Goal: Transaction & Acquisition: Download file/media

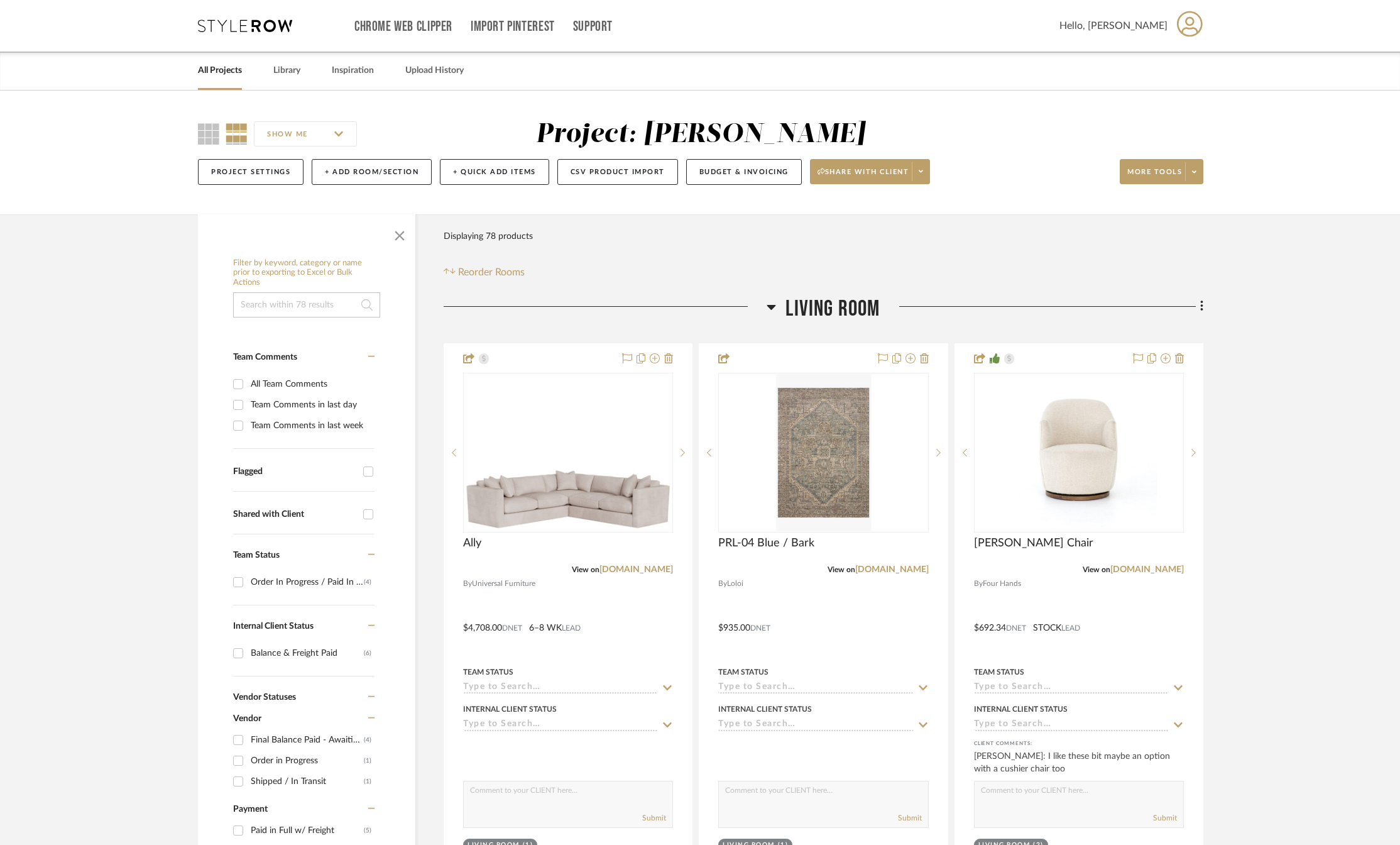
click at [252, 22] on icon at bounding box center [245, 26] width 95 height 13
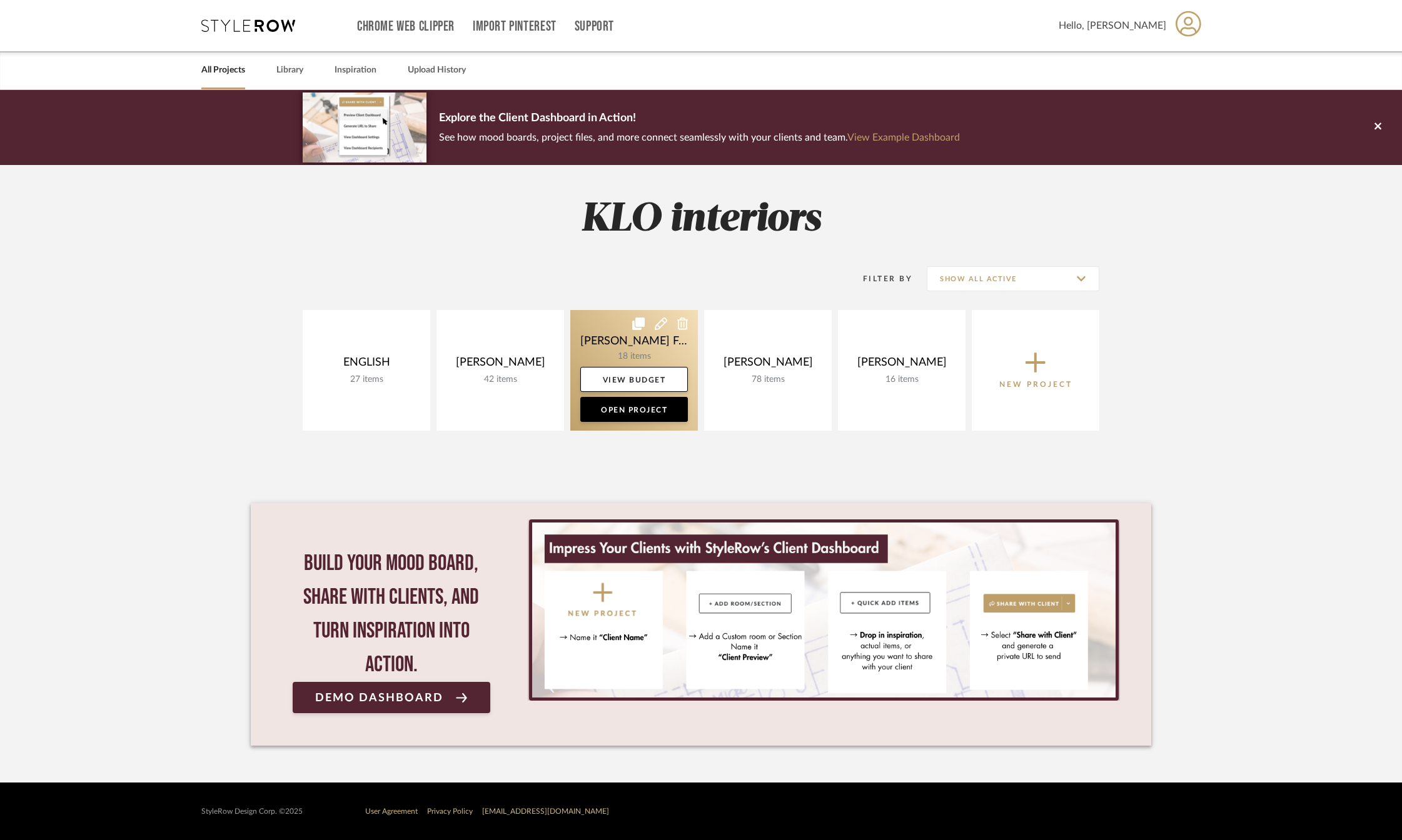
click at [638, 343] on link at bounding box center [634, 370] width 127 height 120
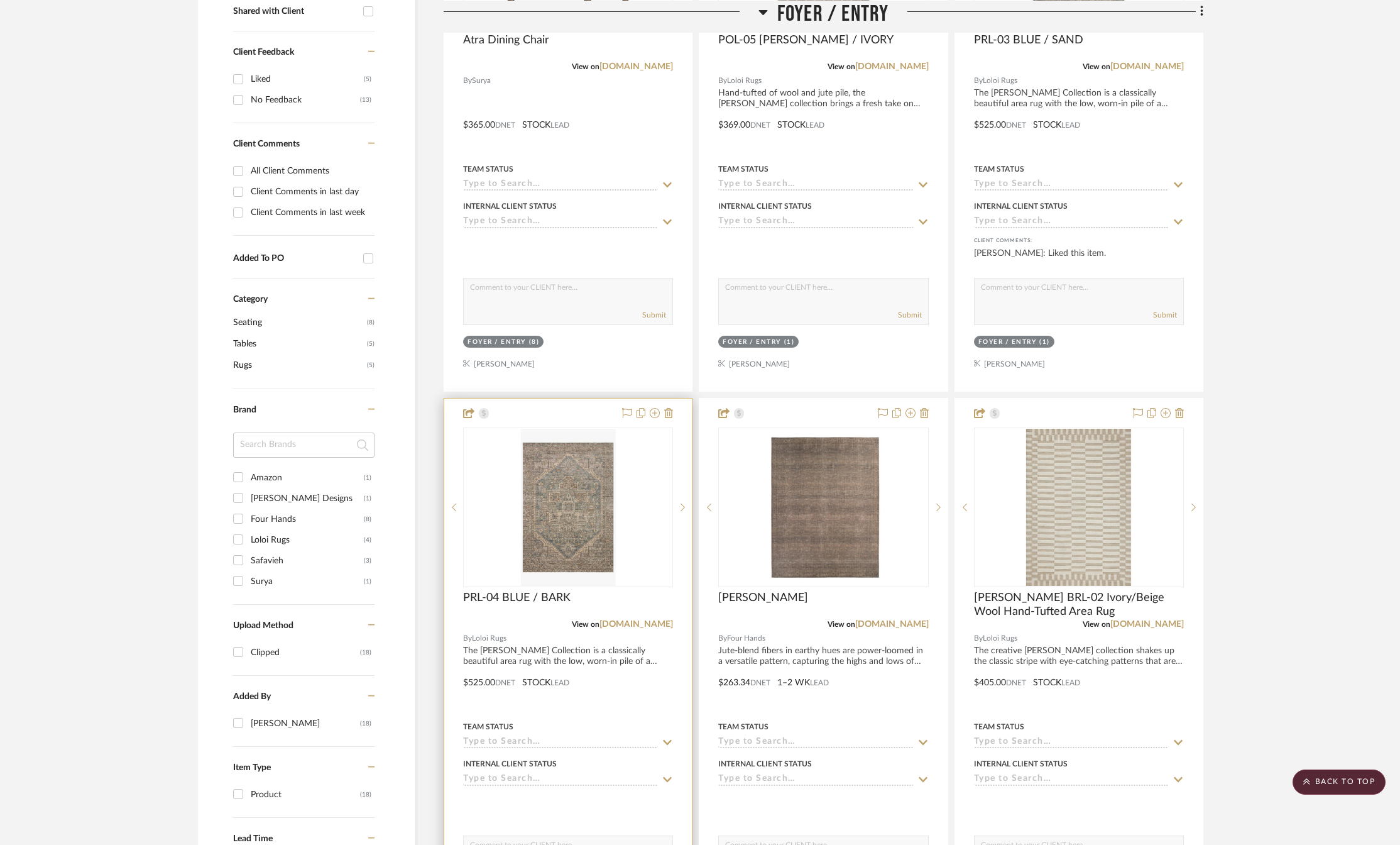
scroll to position [629, 0]
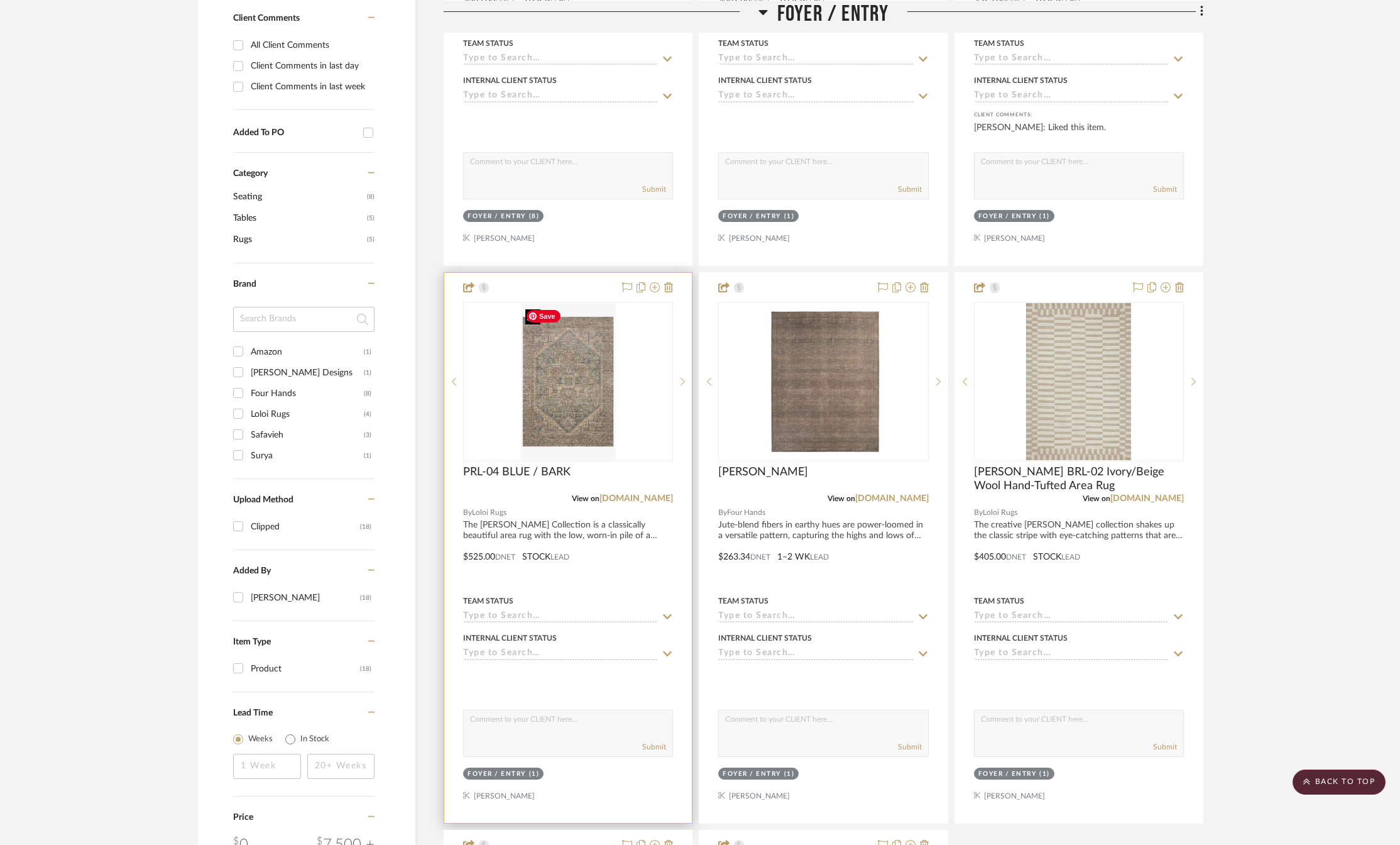
click at [575, 417] on img "0" at bounding box center [568, 382] width 95 height 157
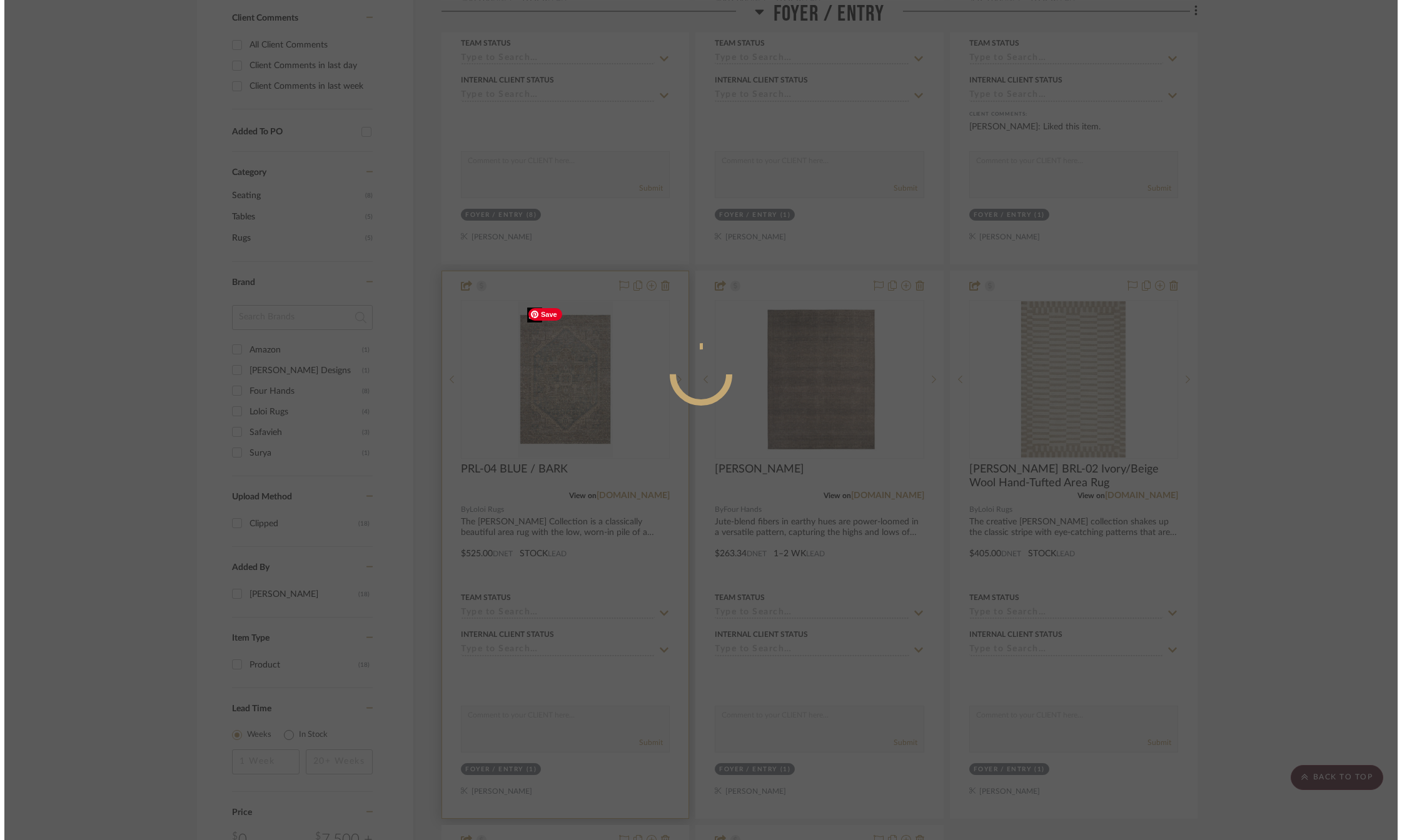
scroll to position [0, 0]
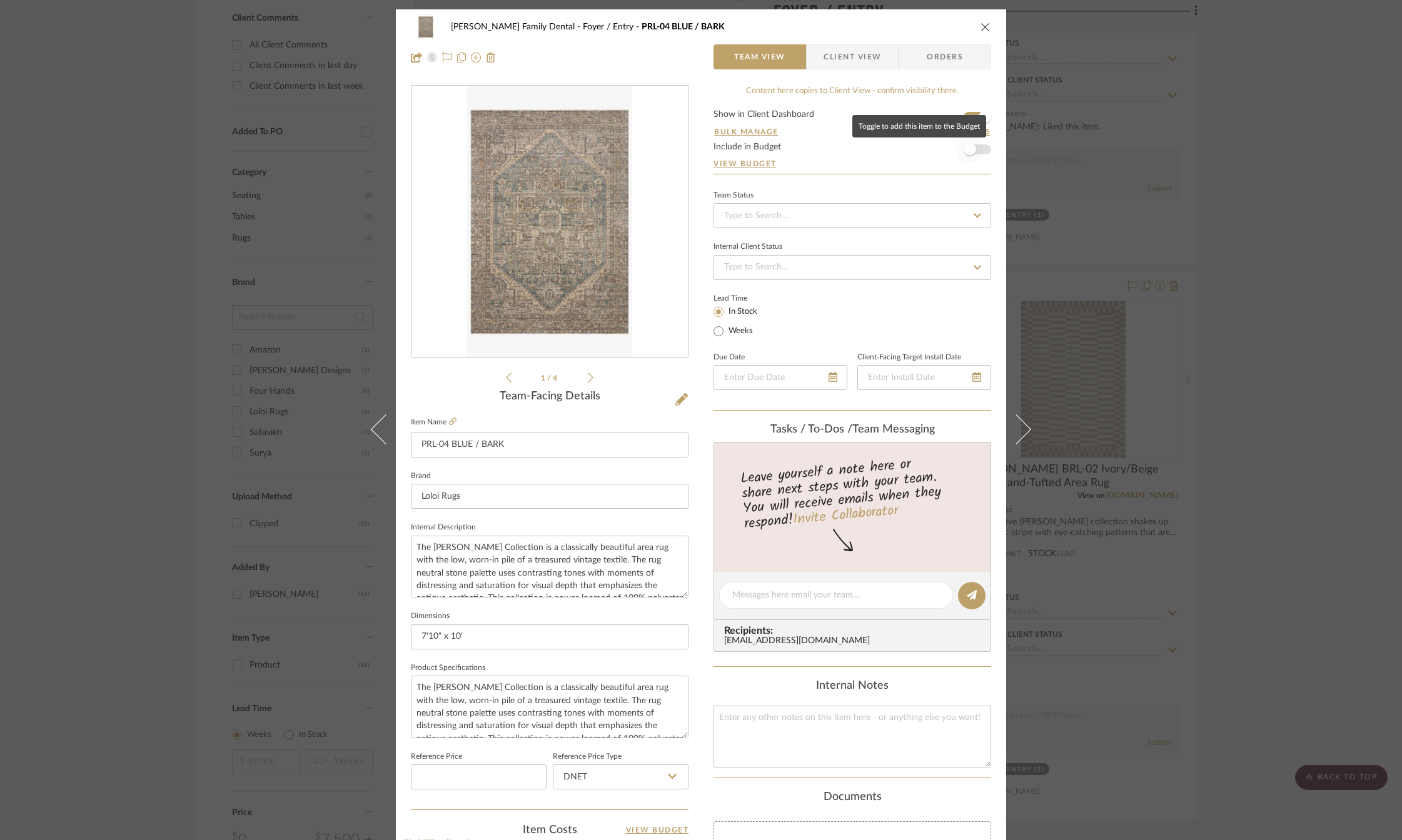
click at [967, 147] on span "button" at bounding box center [970, 149] width 12 height 12
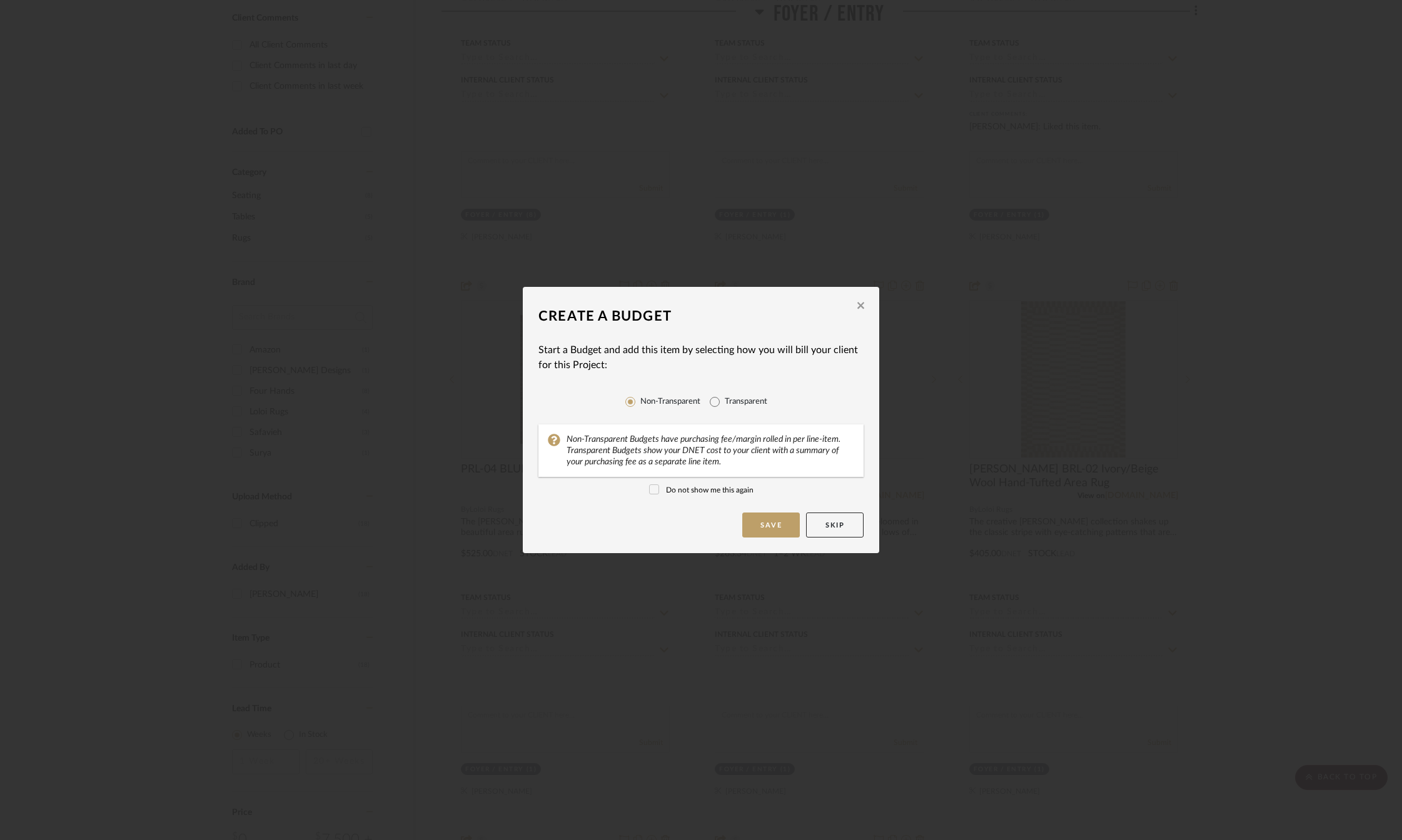
click at [649, 489] on icon at bounding box center [654, 489] width 9 height 9
click at [771, 523] on button "Save" at bounding box center [771, 525] width 57 height 25
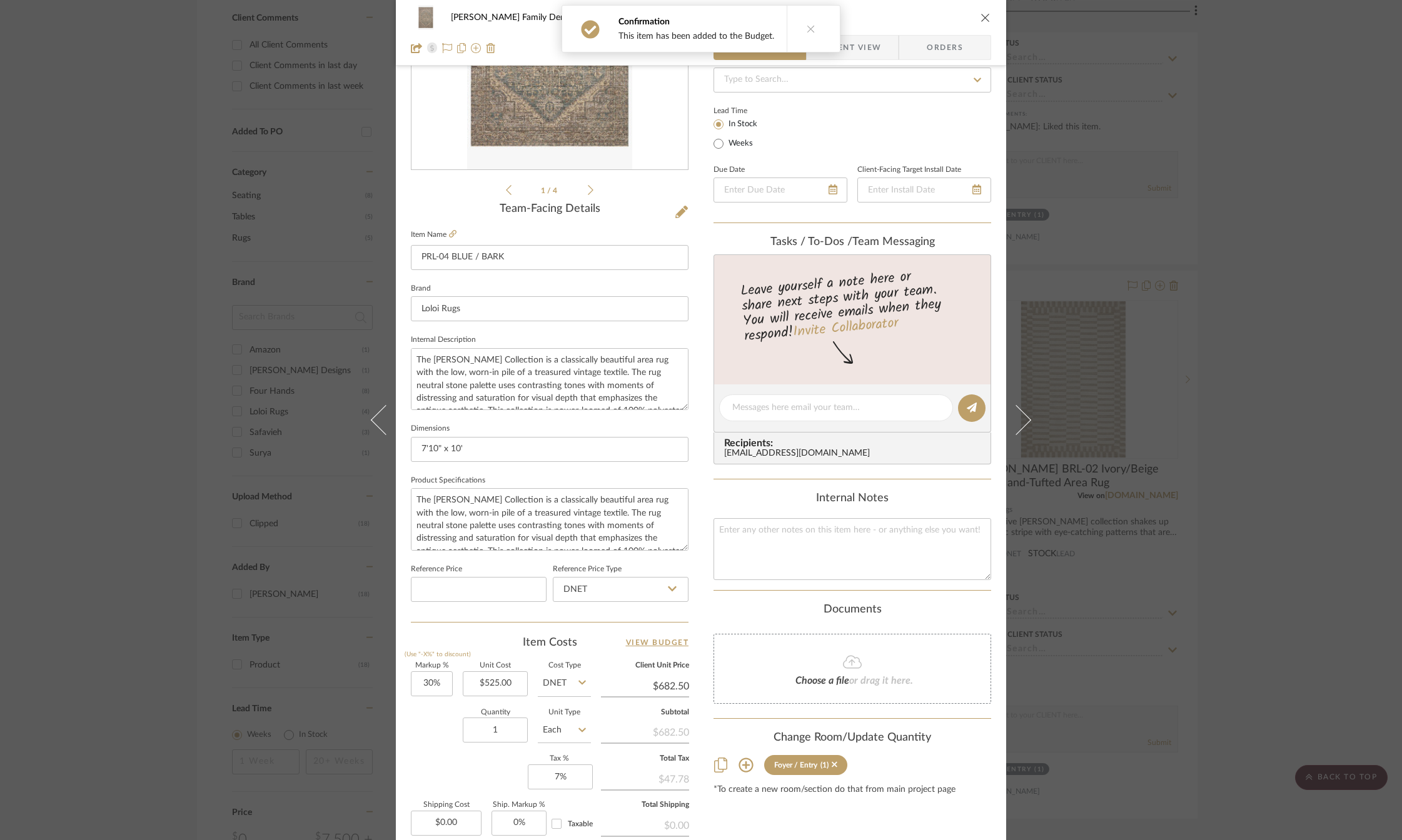
scroll to position [62, 0]
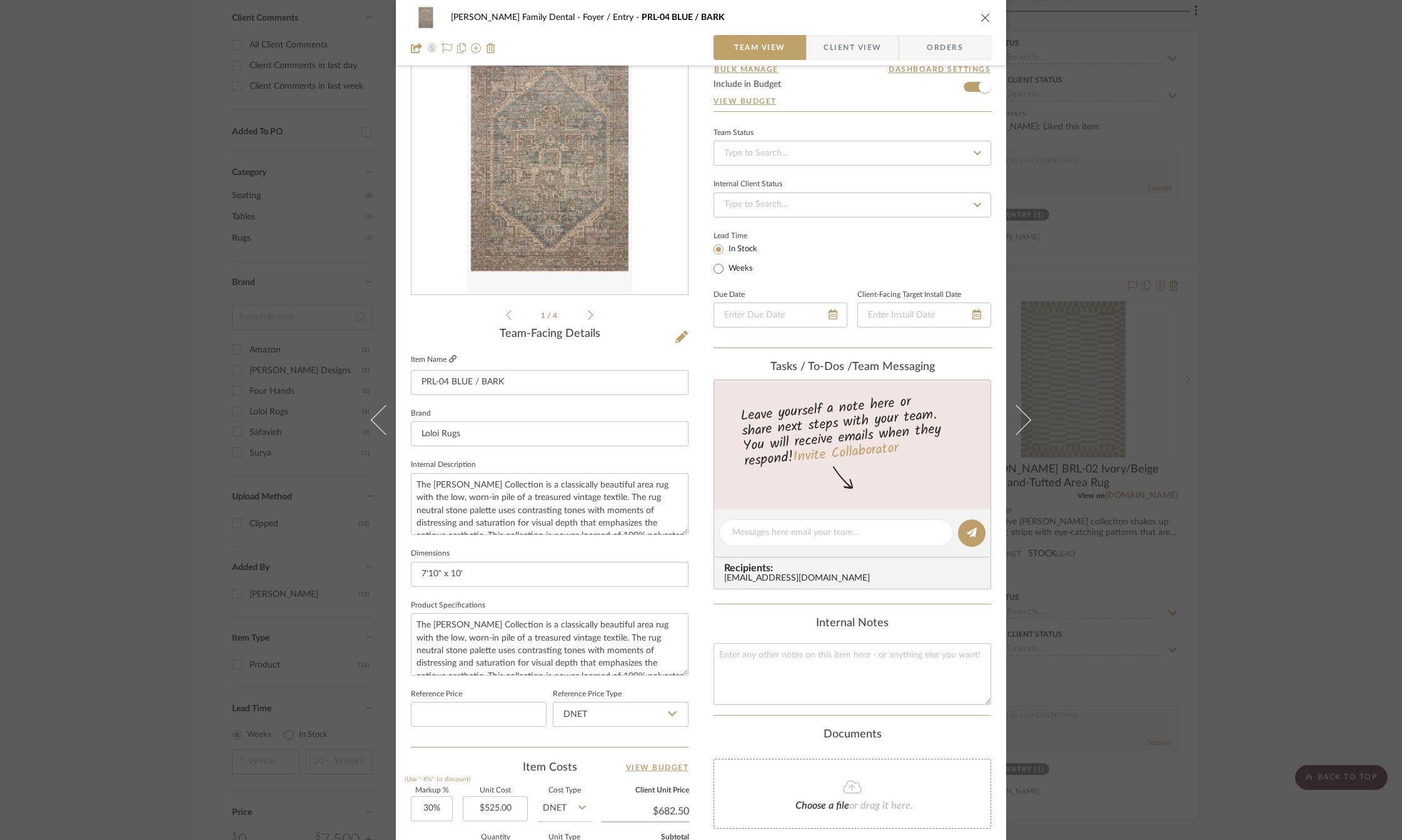
click at [449, 360] on icon at bounding box center [452, 359] width 8 height 8
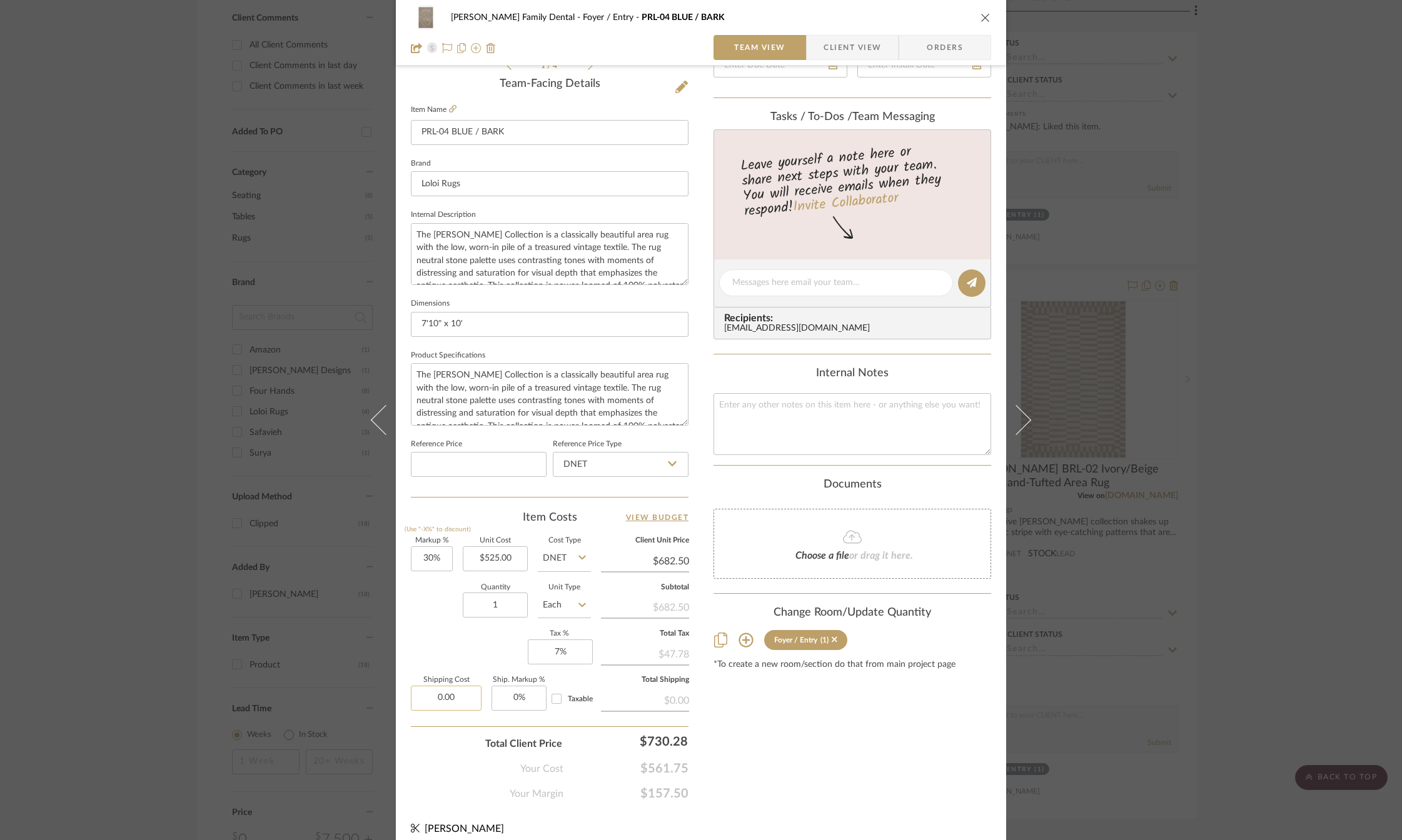
click at [447, 694] on input "0.00" at bounding box center [446, 698] width 71 height 25
type input "$41.60"
click at [450, 660] on div "Markup % (Use "-X%" to discount) 30% Unit Cost $525.00 Cost Type DNET Client Un…" at bounding box center [549, 629] width 277 height 183
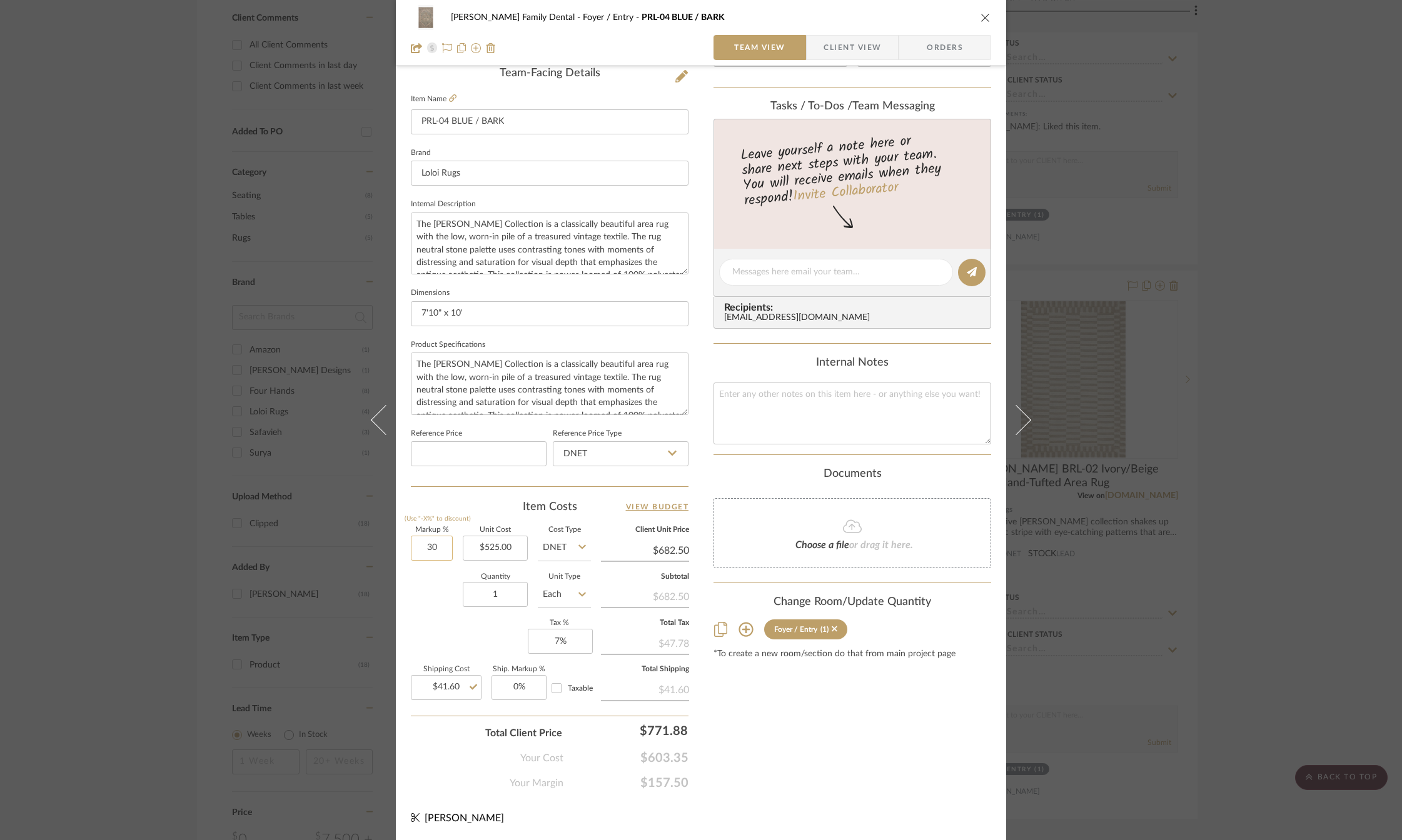
click at [426, 546] on input "30" at bounding box center [432, 548] width 42 height 25
click at [418, 608] on div "Quantity 1 Unit Type Each" at bounding box center [501, 596] width 180 height 44
type input "20%"
click at [418, 608] on div "Quantity 1 Unit Type Each" at bounding box center [501, 596] width 180 height 44
type input "$630.00"
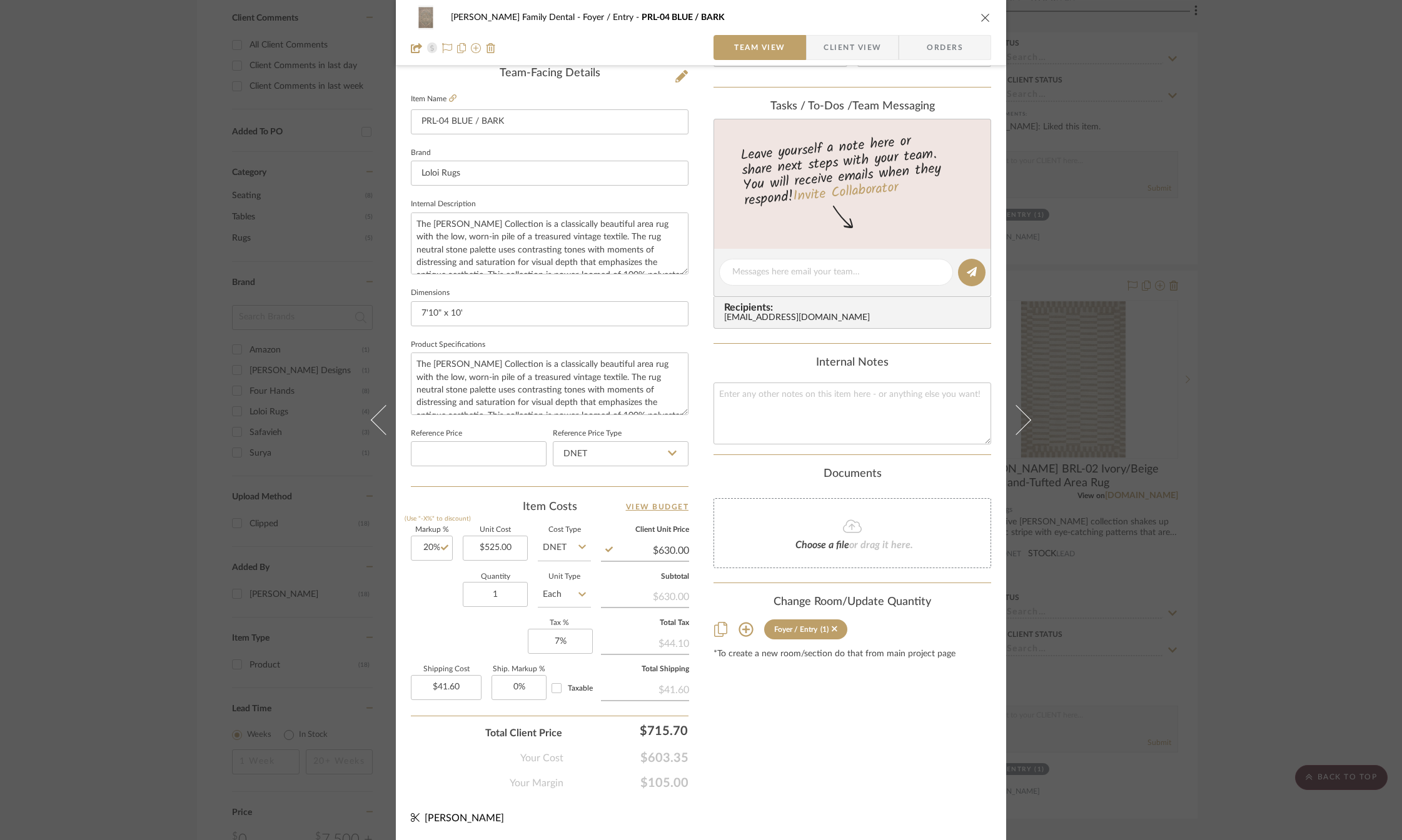
click at [827, 738] on div "Content here copies to Client View - confirm visibility there. Show in Client D…" at bounding box center [852, 277] width 277 height 1029
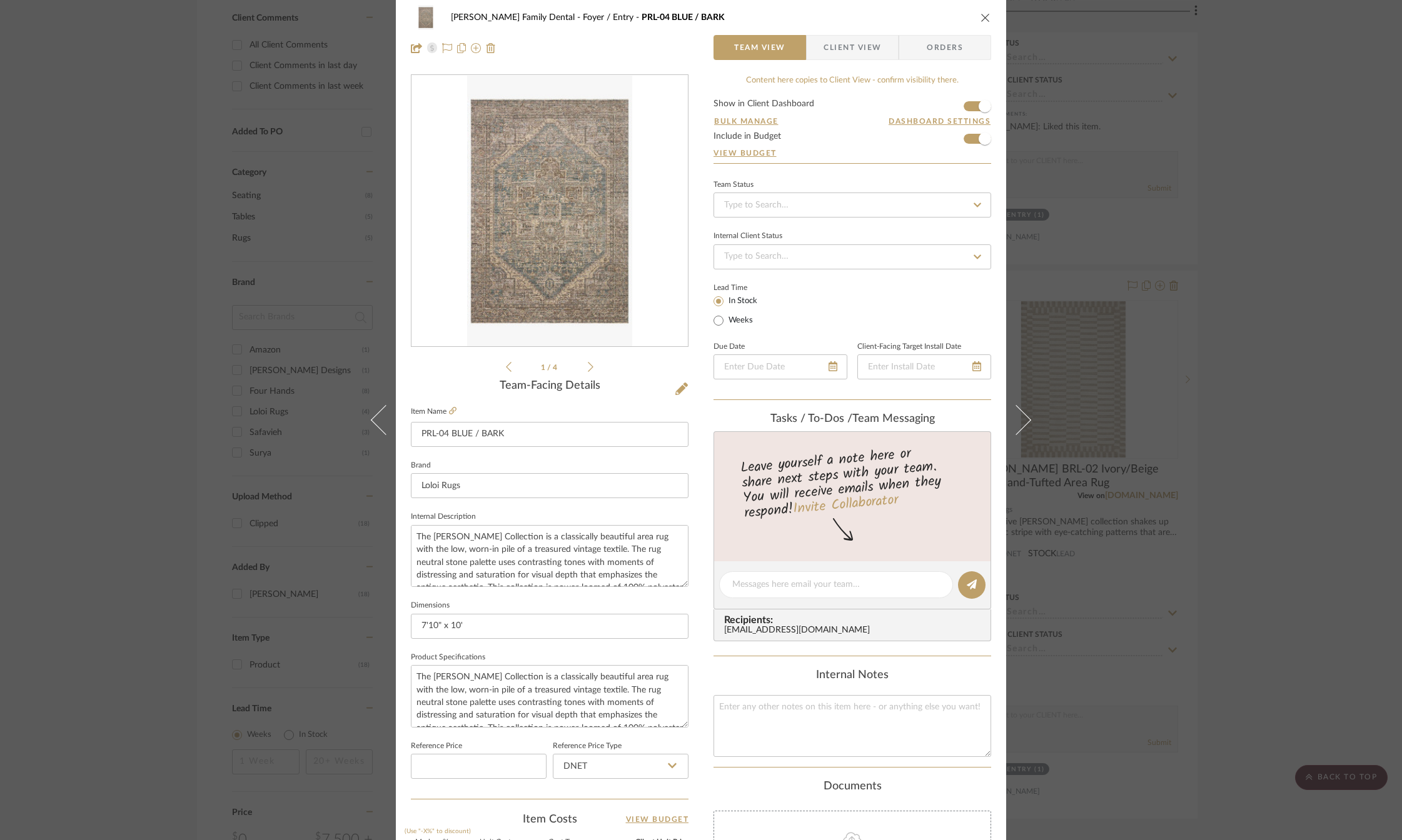
scroll to position [0, 0]
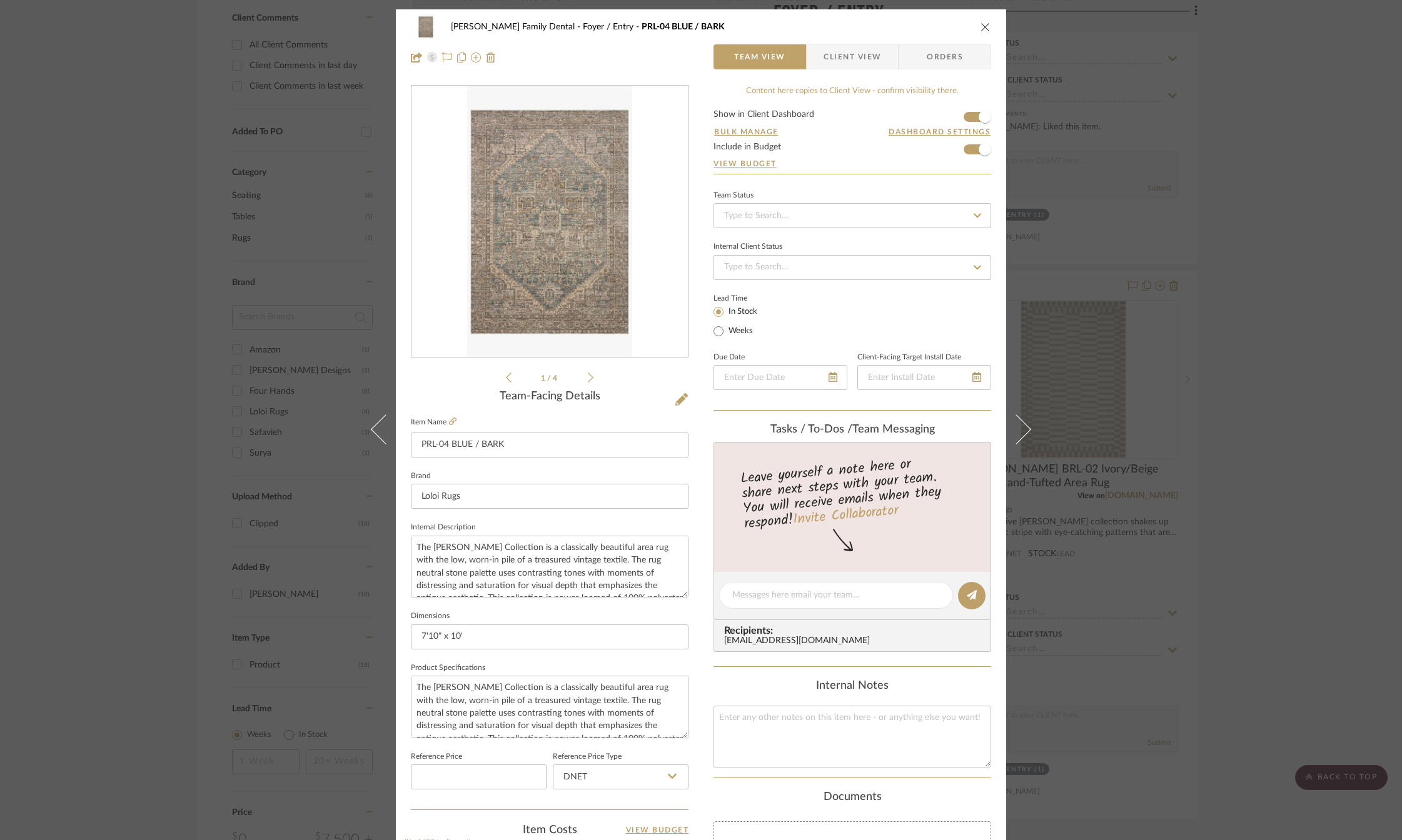
click at [981, 24] on icon "close" at bounding box center [986, 27] width 10 height 10
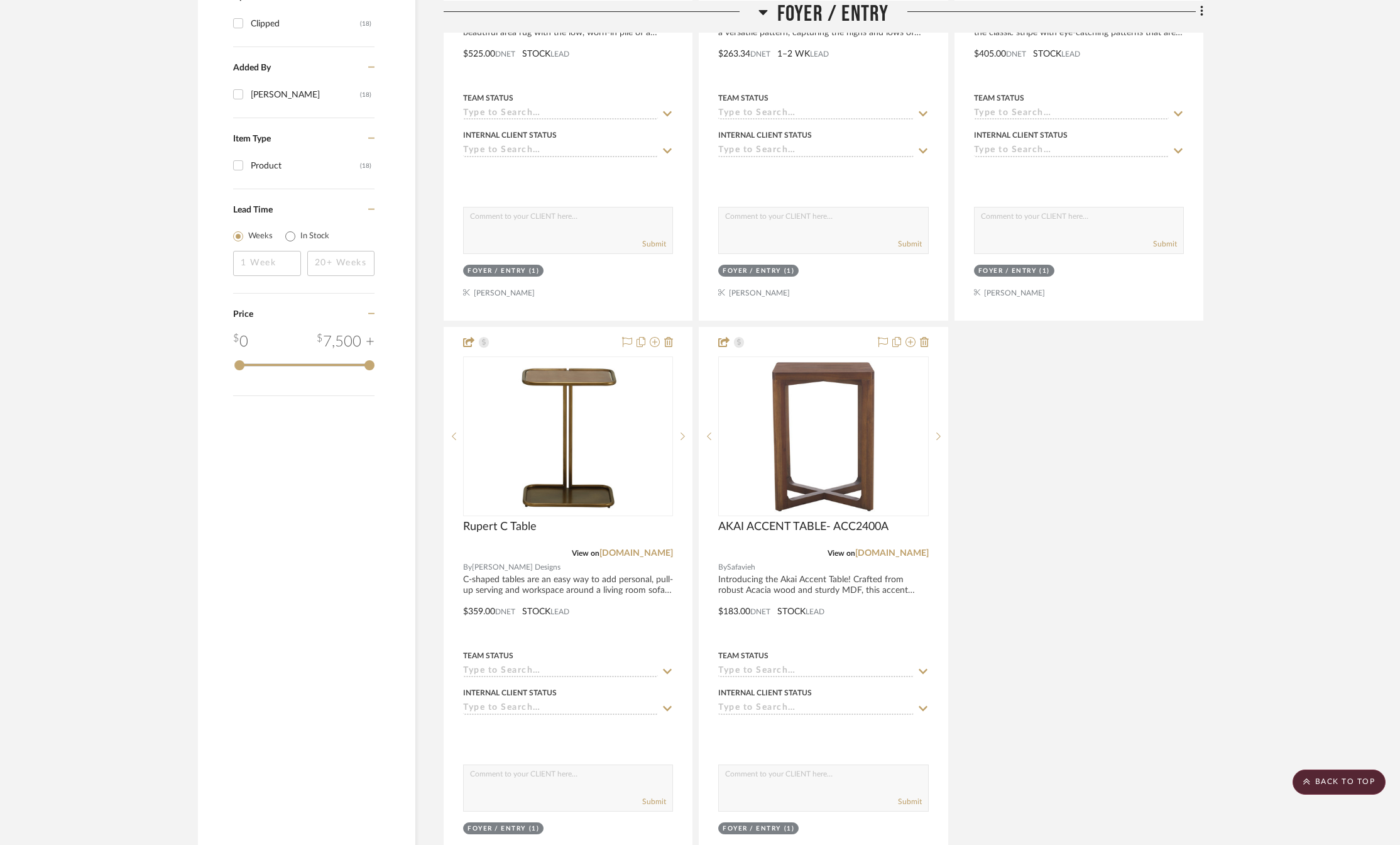
scroll to position [1300, 0]
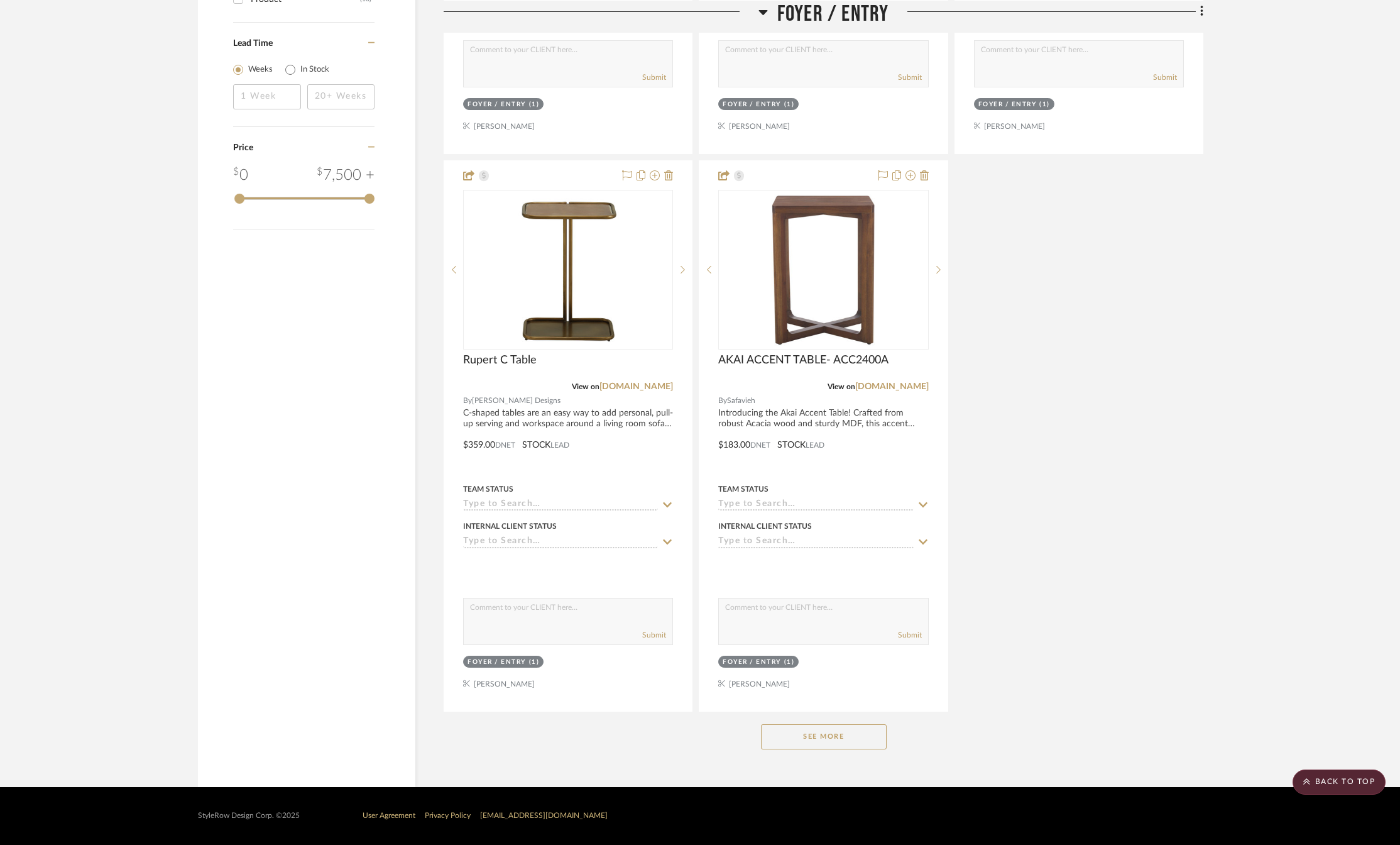
click at [849, 735] on button "See More" at bounding box center [824, 737] width 126 height 25
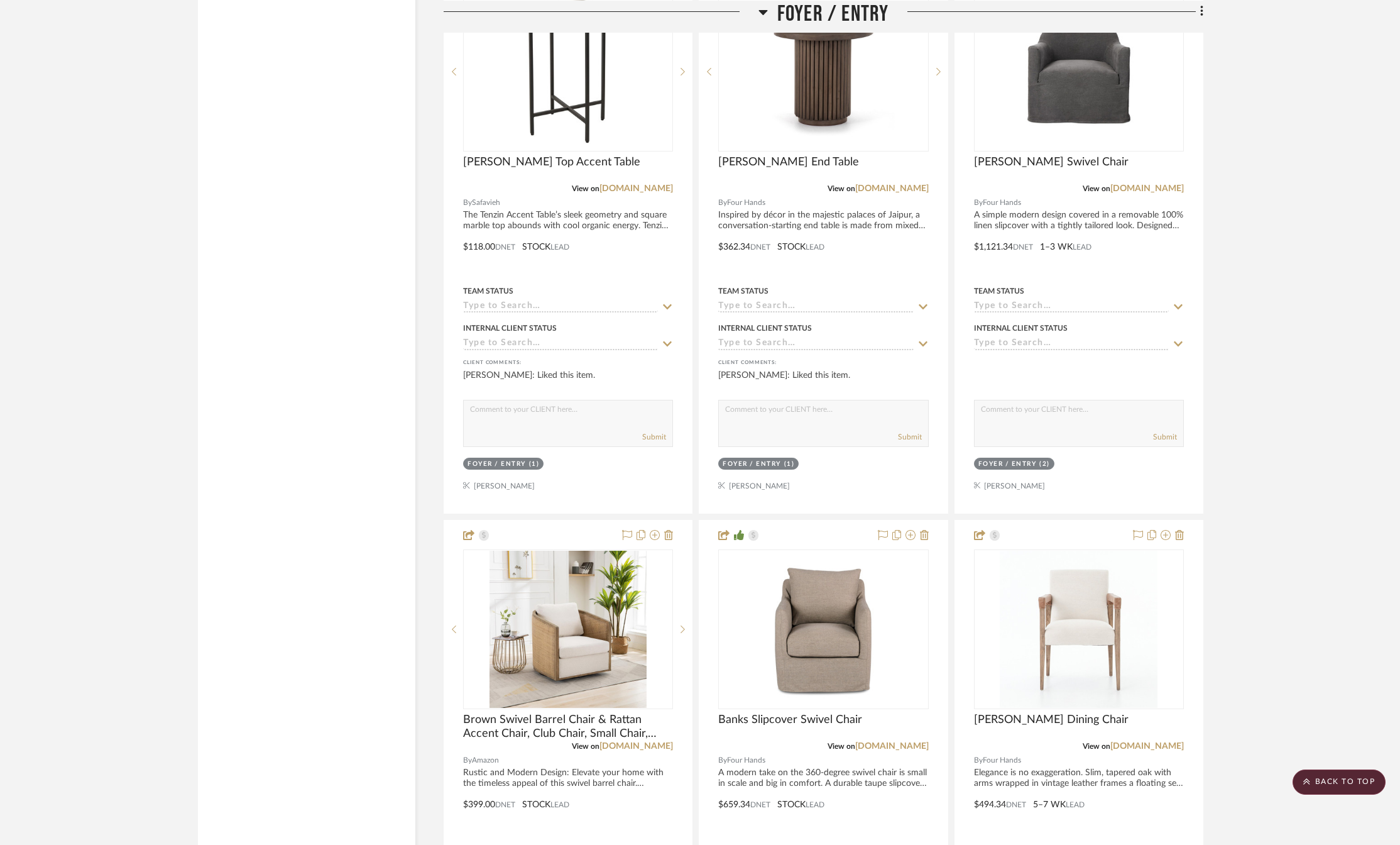
scroll to position [2243, 0]
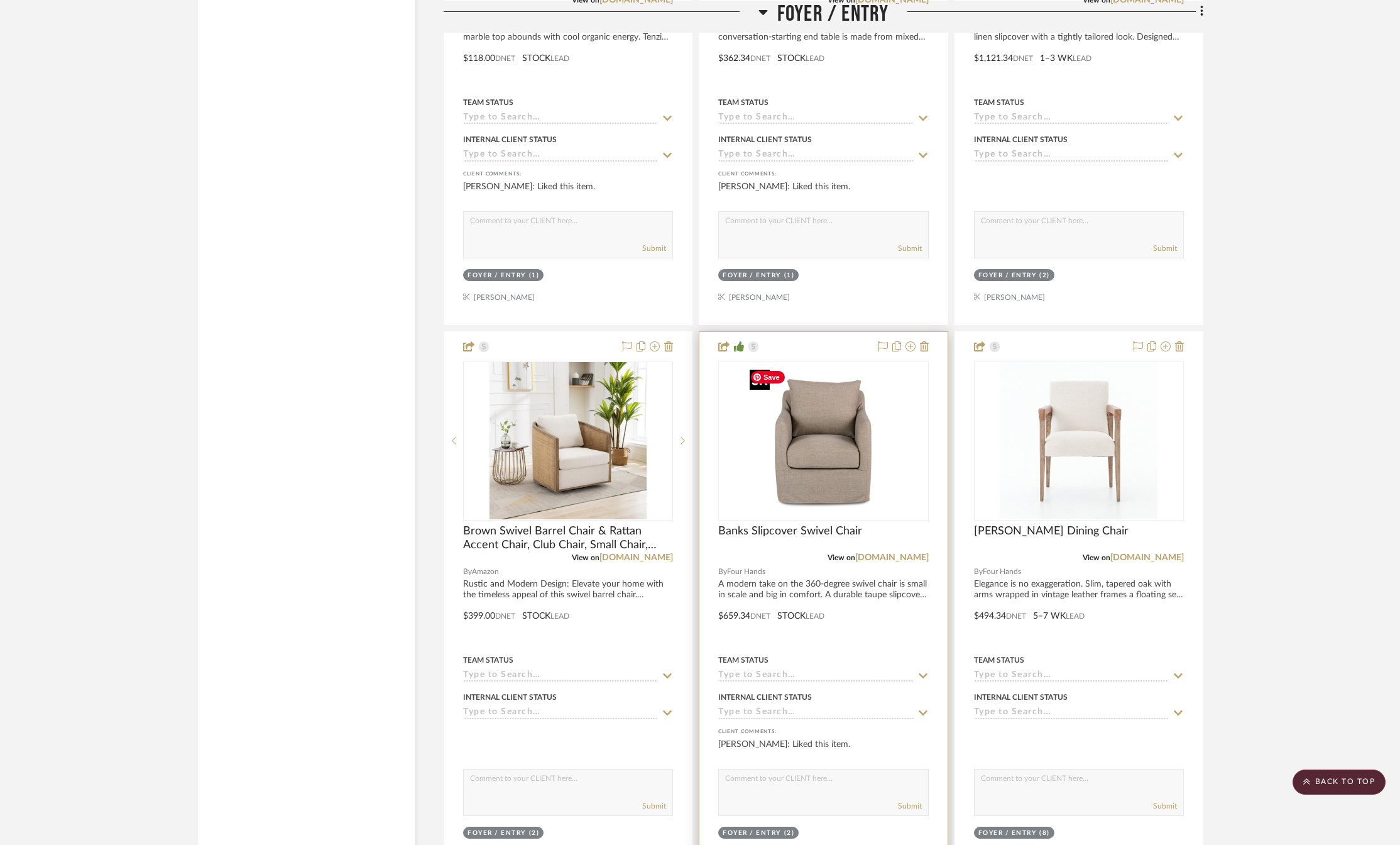
click at [0, 0] on img at bounding box center [0, 0] width 0 height 0
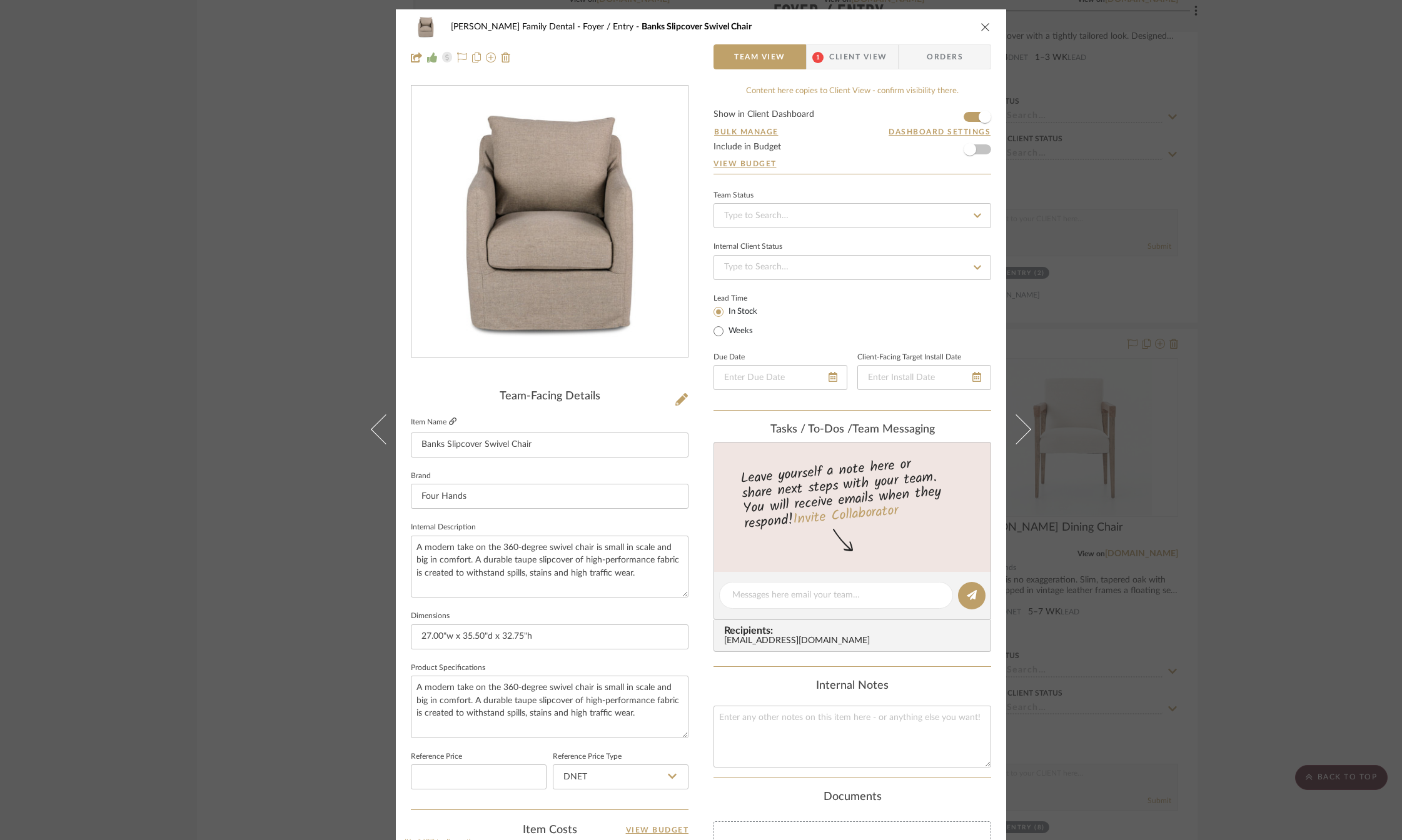
click at [449, 420] on icon at bounding box center [452, 421] width 8 height 8
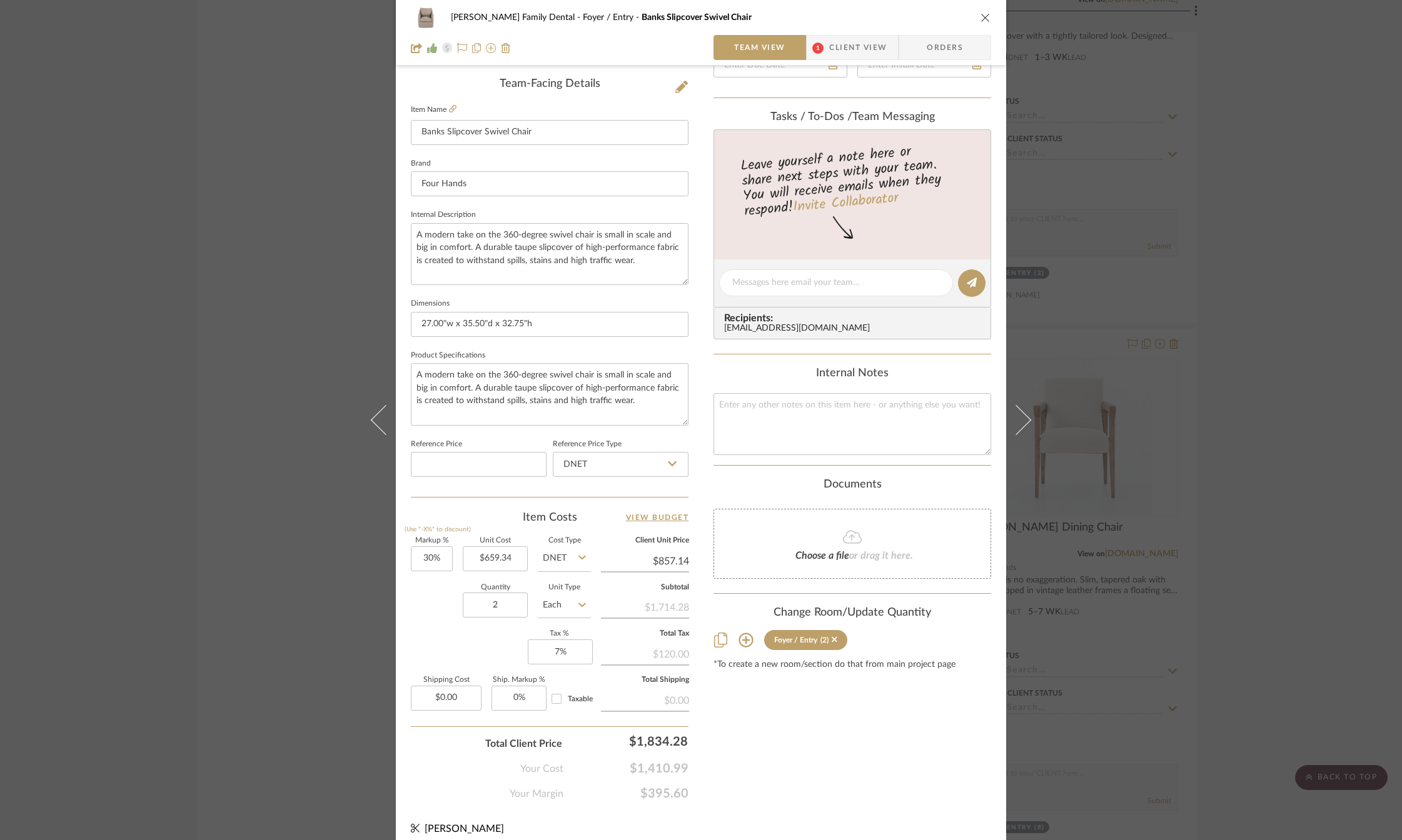
scroll to position [323, 0]
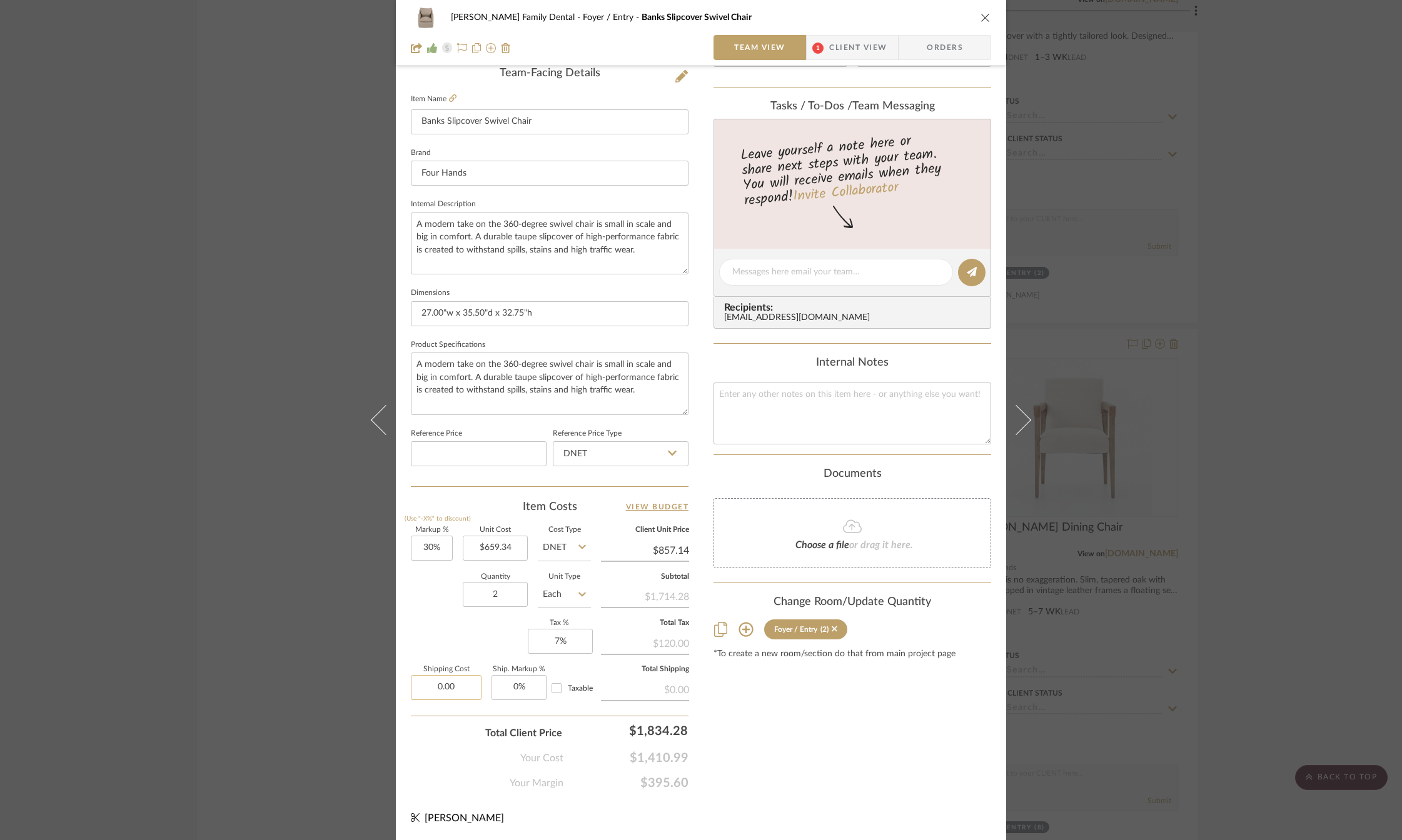
click at [437, 691] on input "0.00" at bounding box center [446, 687] width 71 height 25
type input "$138.24"
click at [765, 706] on div "Content here copies to Client View - confirm visibility there. Show in Client D…" at bounding box center [852, 277] width 277 height 1029
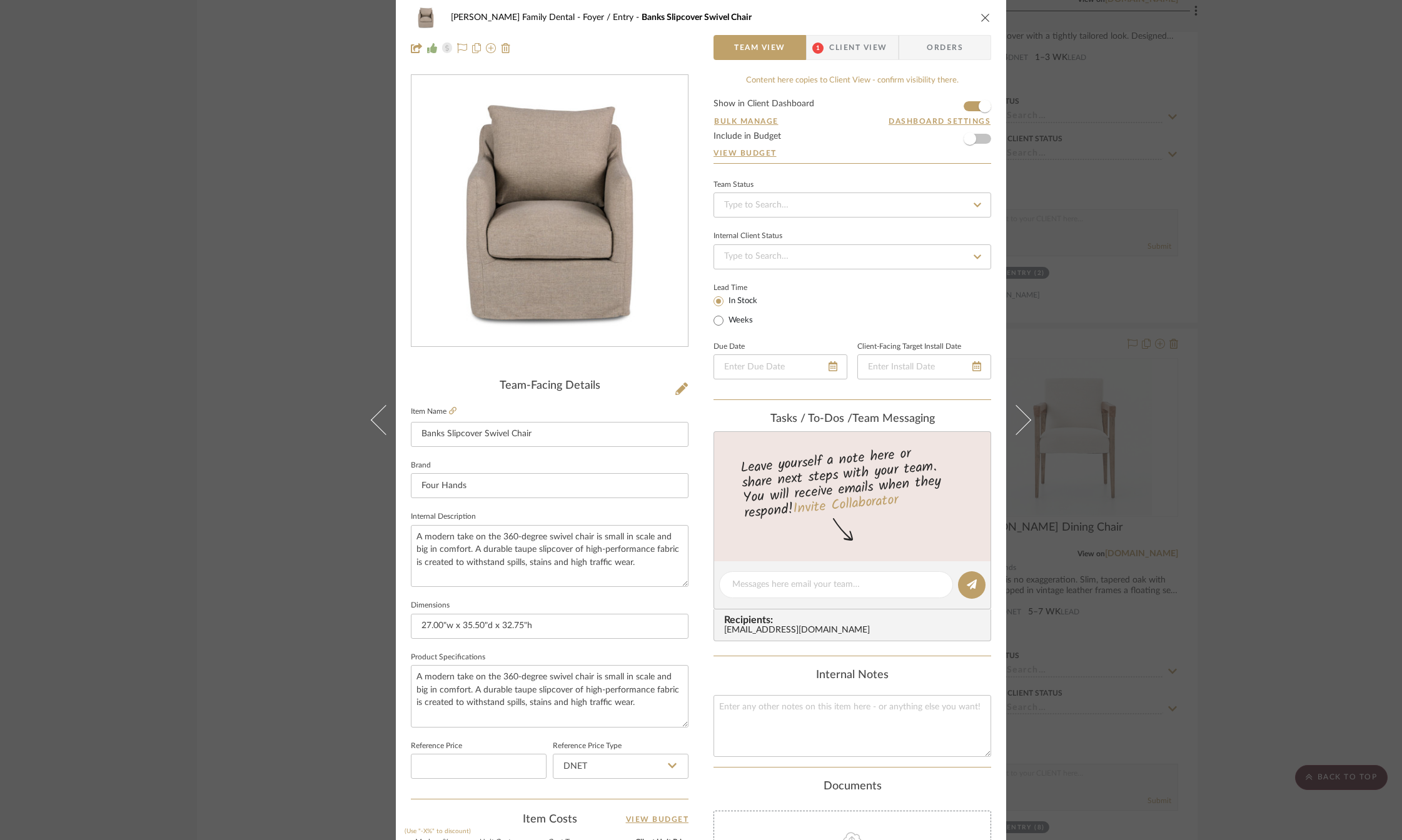
scroll to position [0, 0]
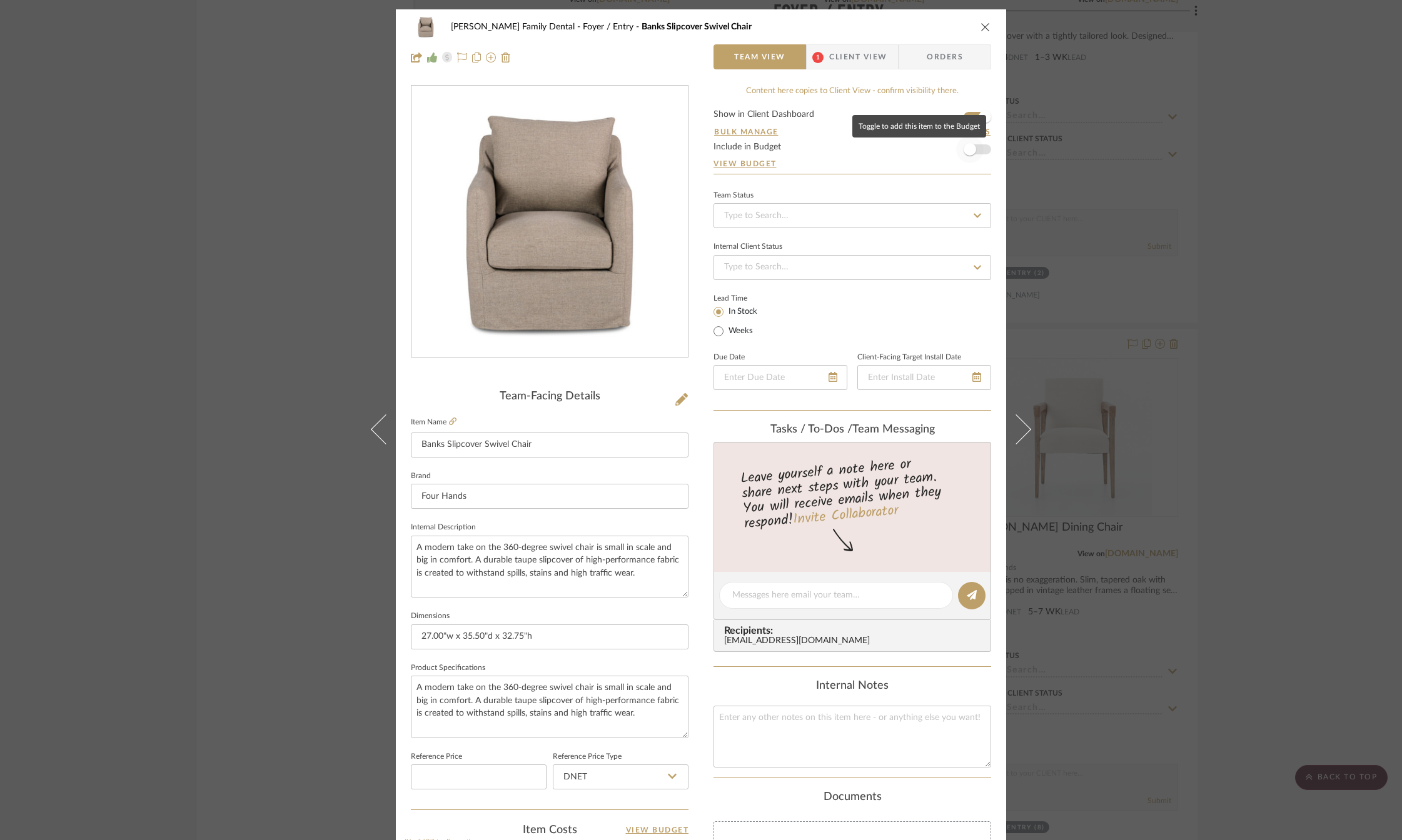
click at [973, 149] on span "button" at bounding box center [970, 149] width 28 height 28
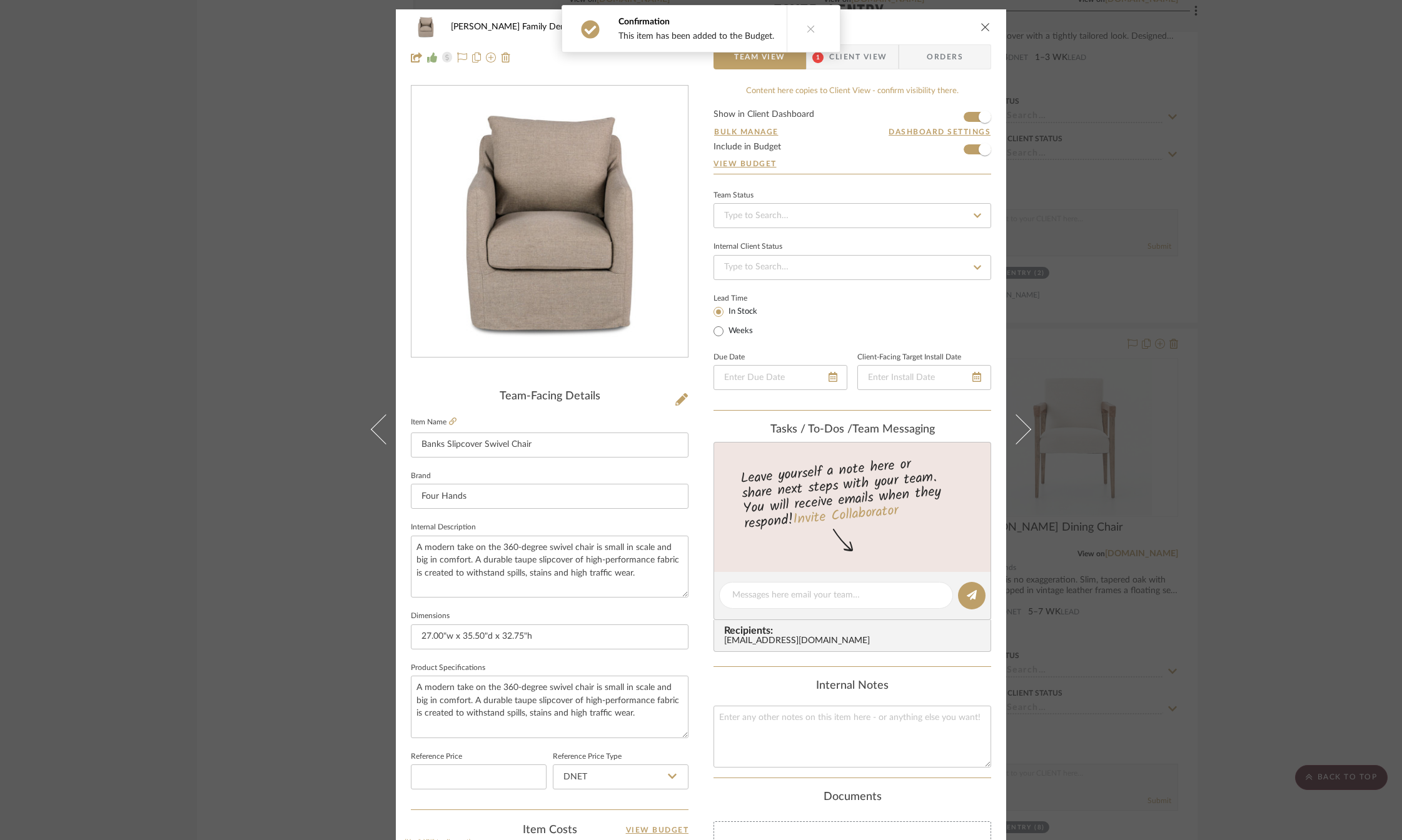
click at [809, 28] on icon at bounding box center [811, 28] width 9 height 9
click at [981, 30] on icon "close" at bounding box center [986, 27] width 10 height 10
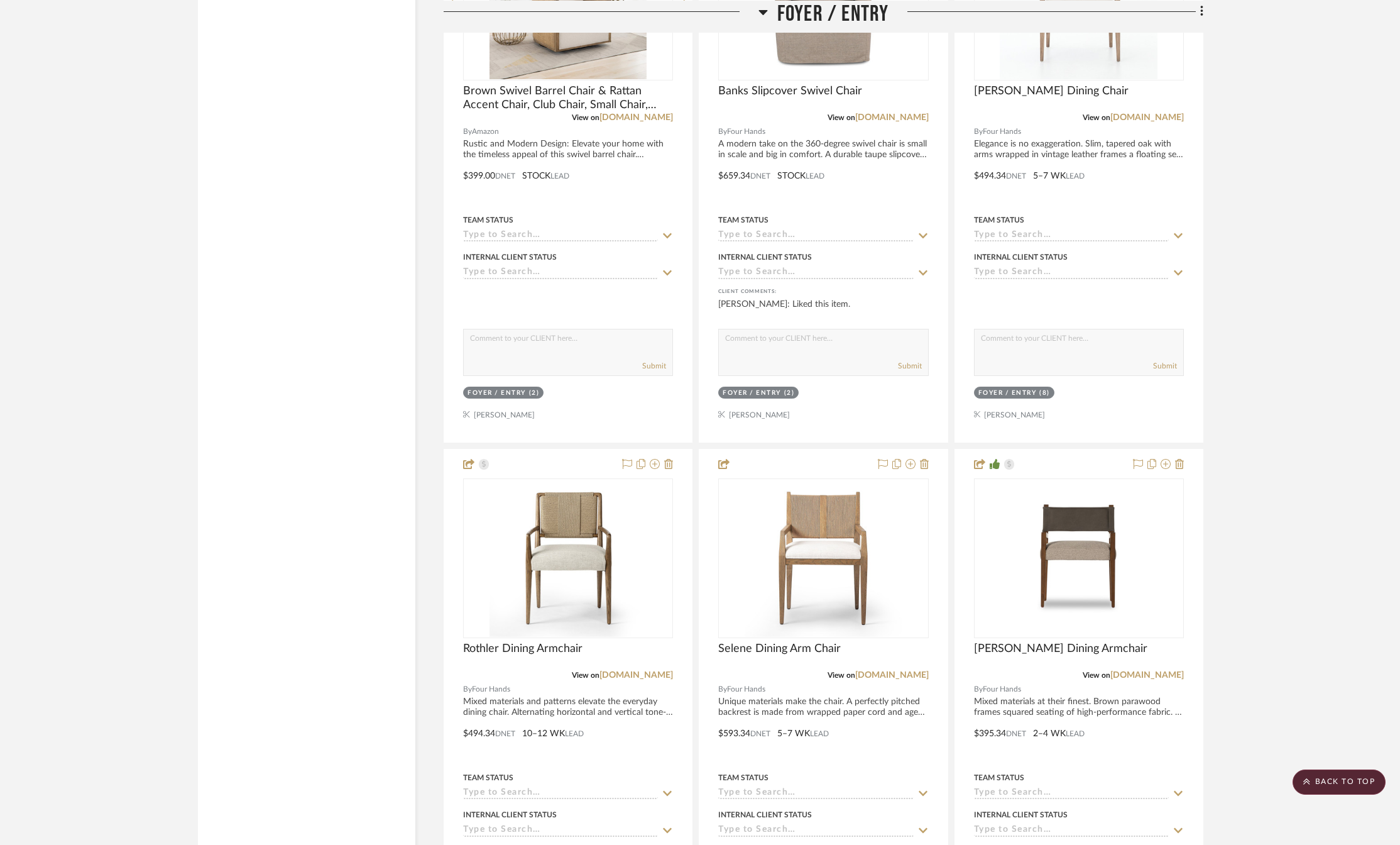
scroll to position [2934, 0]
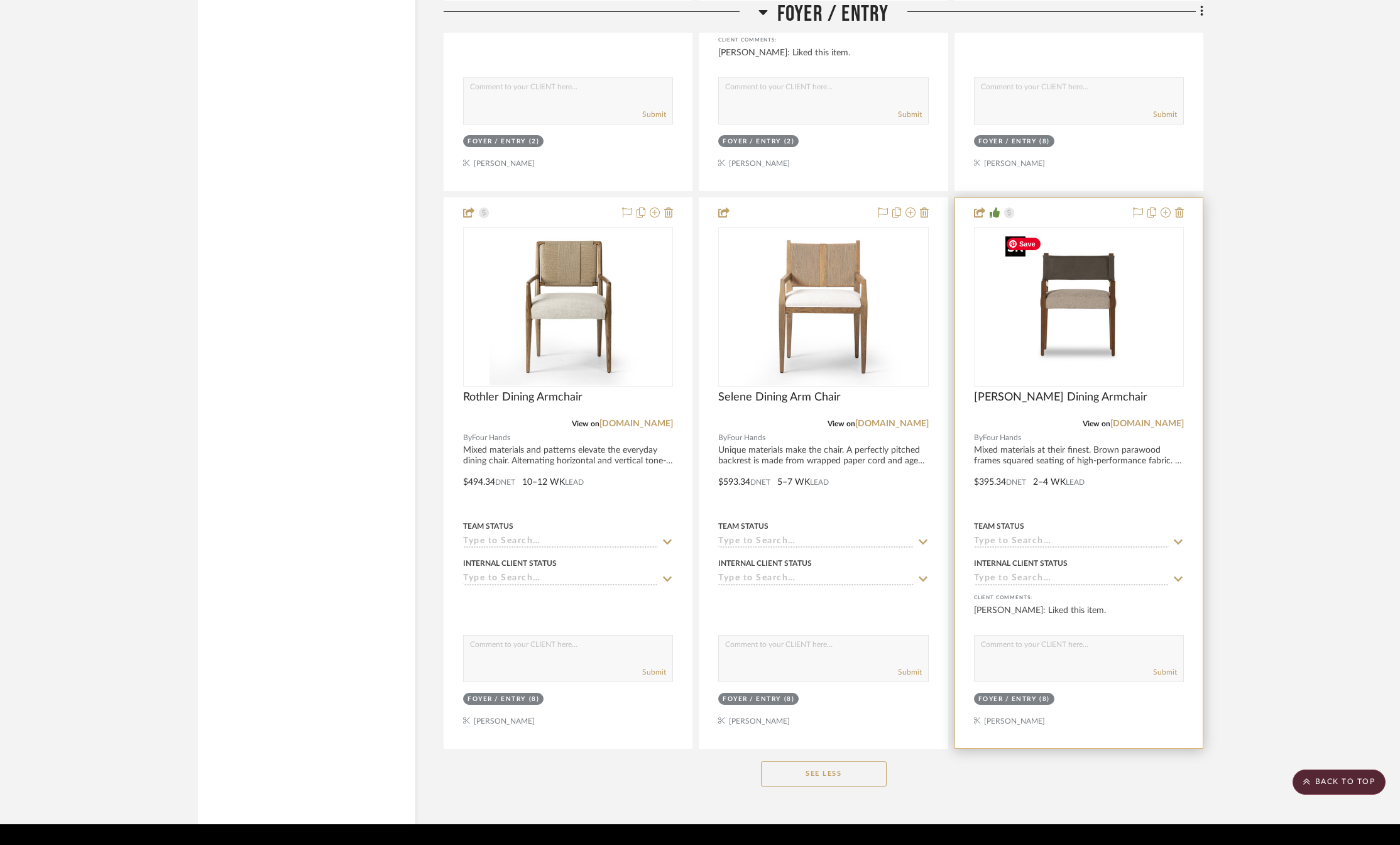
click at [1070, 332] on div at bounding box center [1079, 307] width 210 height 160
click at [1047, 357] on img "0" at bounding box center [1079, 307] width 157 height 157
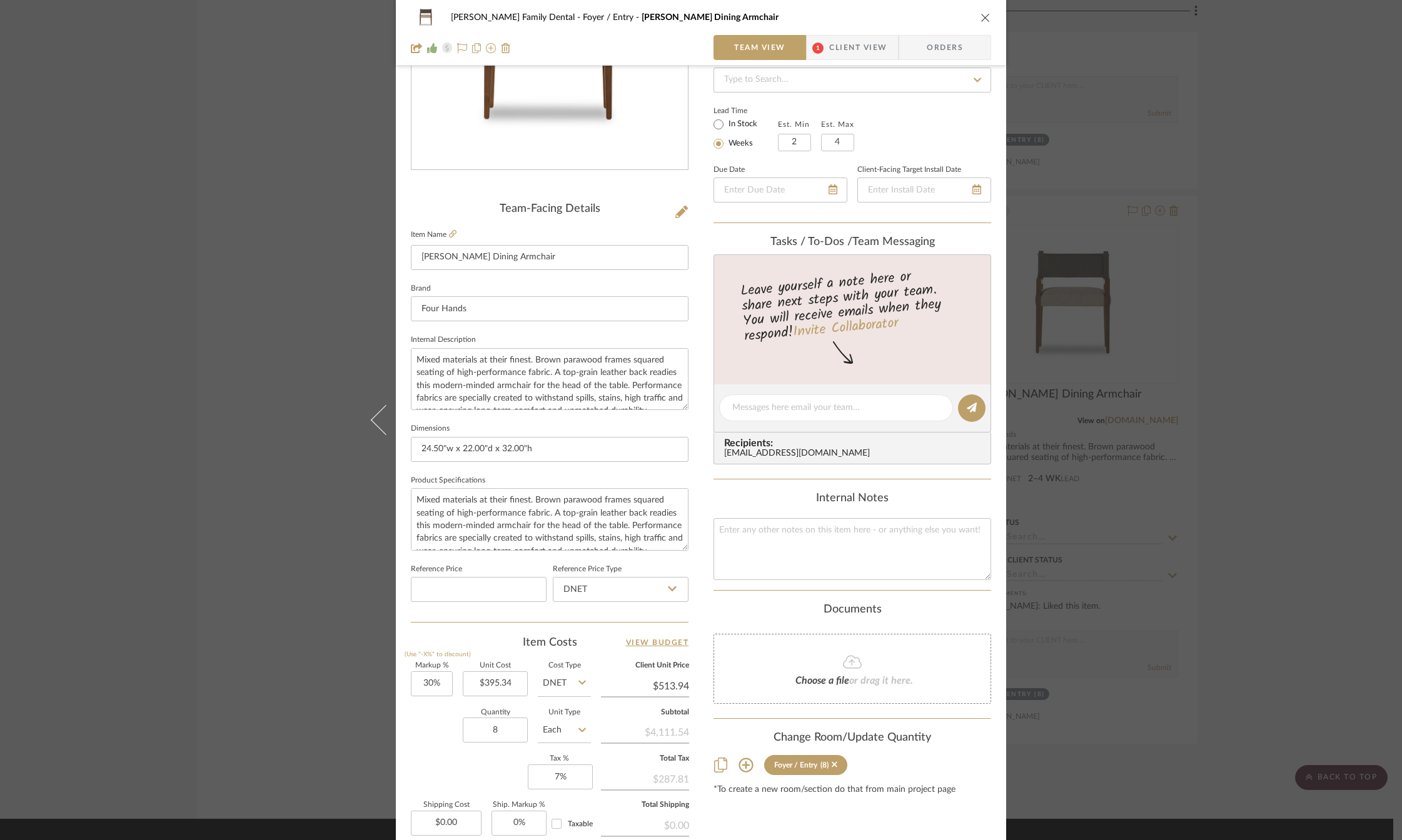
scroll to position [323, 0]
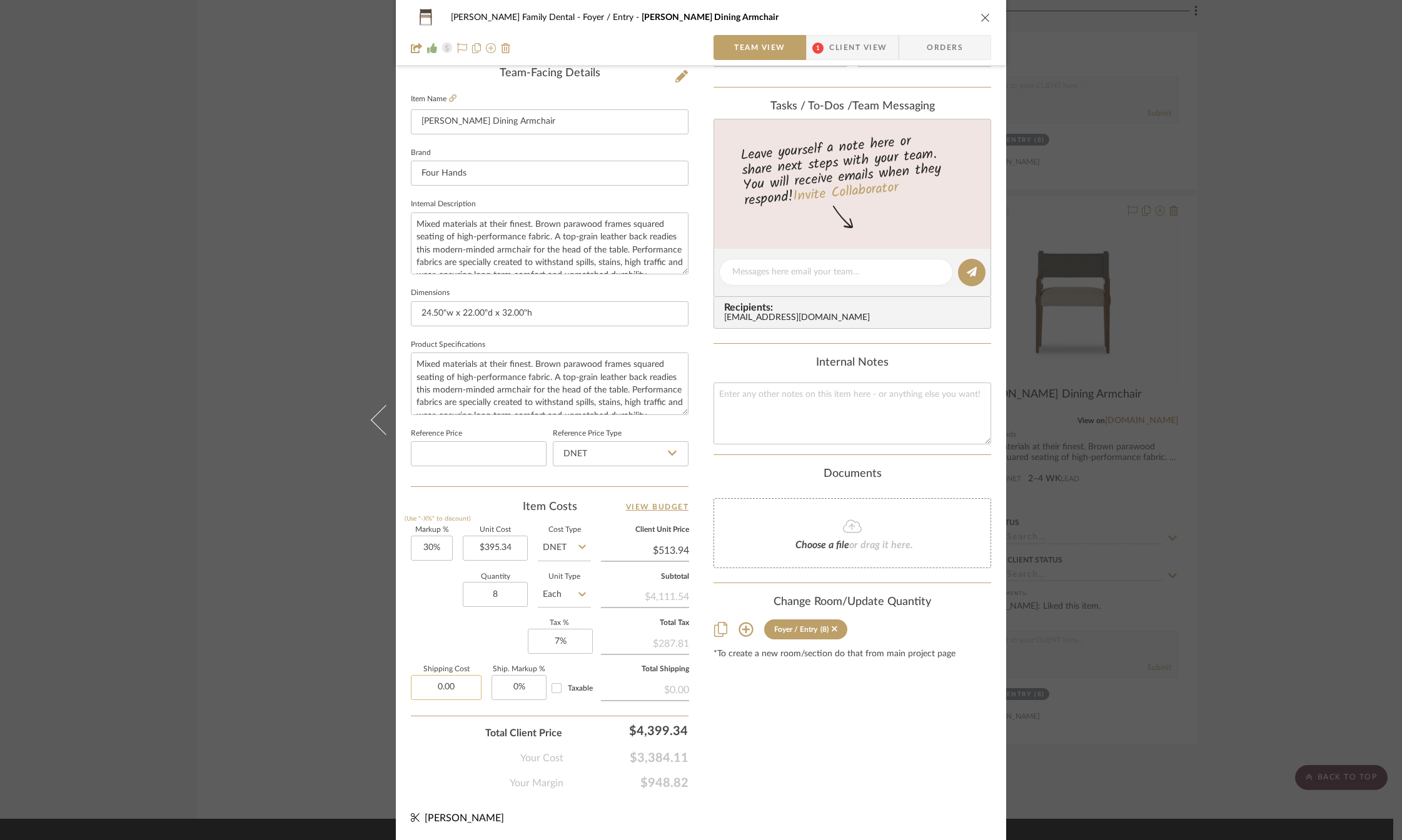
click at [447, 691] on input "0.00" at bounding box center [446, 687] width 71 height 25
click at [427, 632] on div "Markup % (Use "-X%" to discount) 30% Unit Cost $395.34 Cost Type DNET Client Un…" at bounding box center [549, 618] width 277 height 183
type input "$552.96"
click at [427, 632] on div "Markup % (Use "-X%" to discount) 30% Unit Cost $395.34 Cost Type DNET Client Un…" at bounding box center [549, 618] width 277 height 183
click at [435, 548] on input "30" at bounding box center [432, 548] width 42 height 25
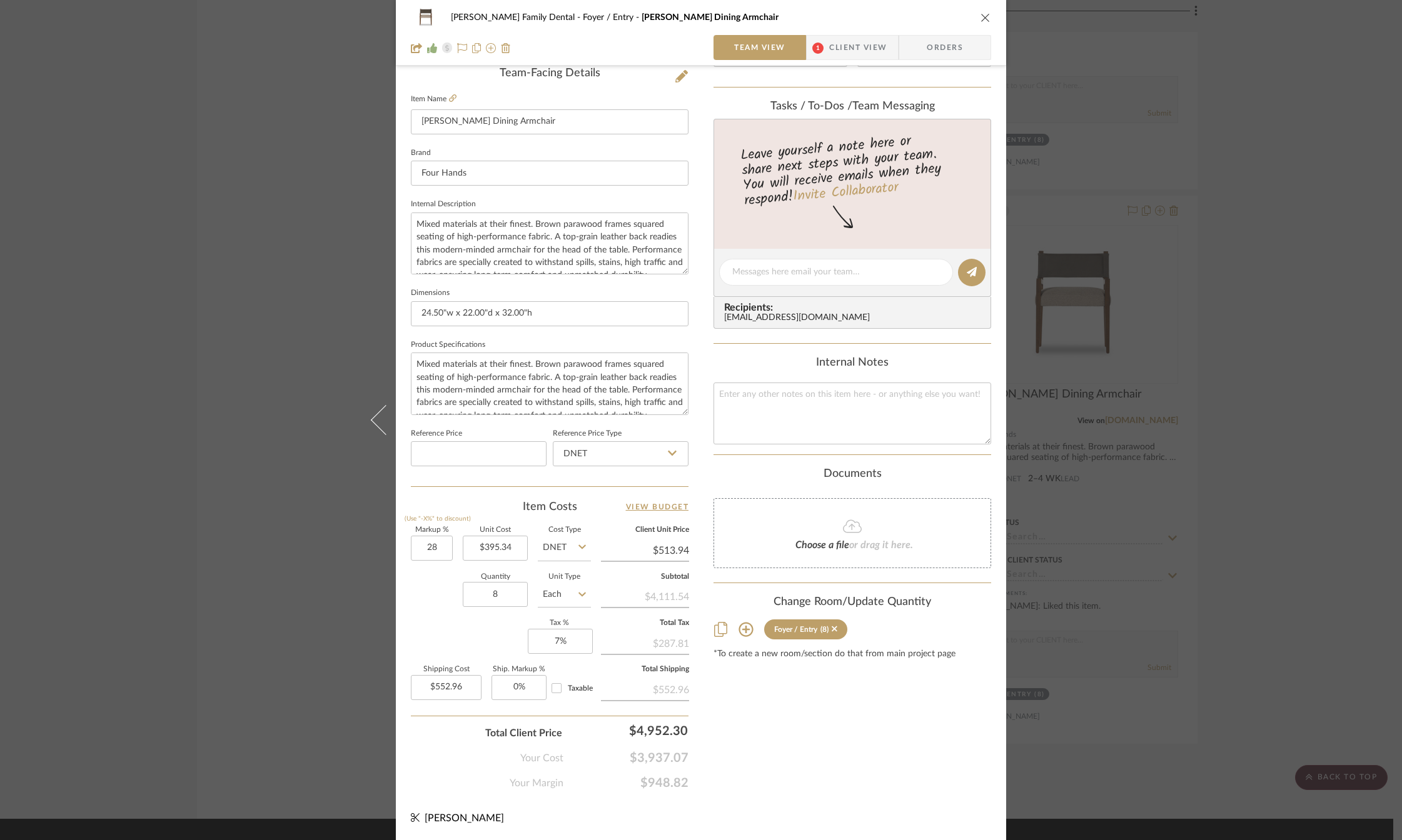
type input "28%"
click at [416, 613] on div "Quantity 8 Unit Type Each" at bounding box center [501, 596] width 180 height 44
type input "$506.04"
click at [423, 549] on input "28" at bounding box center [432, 548] width 42 height 25
type input "28%"
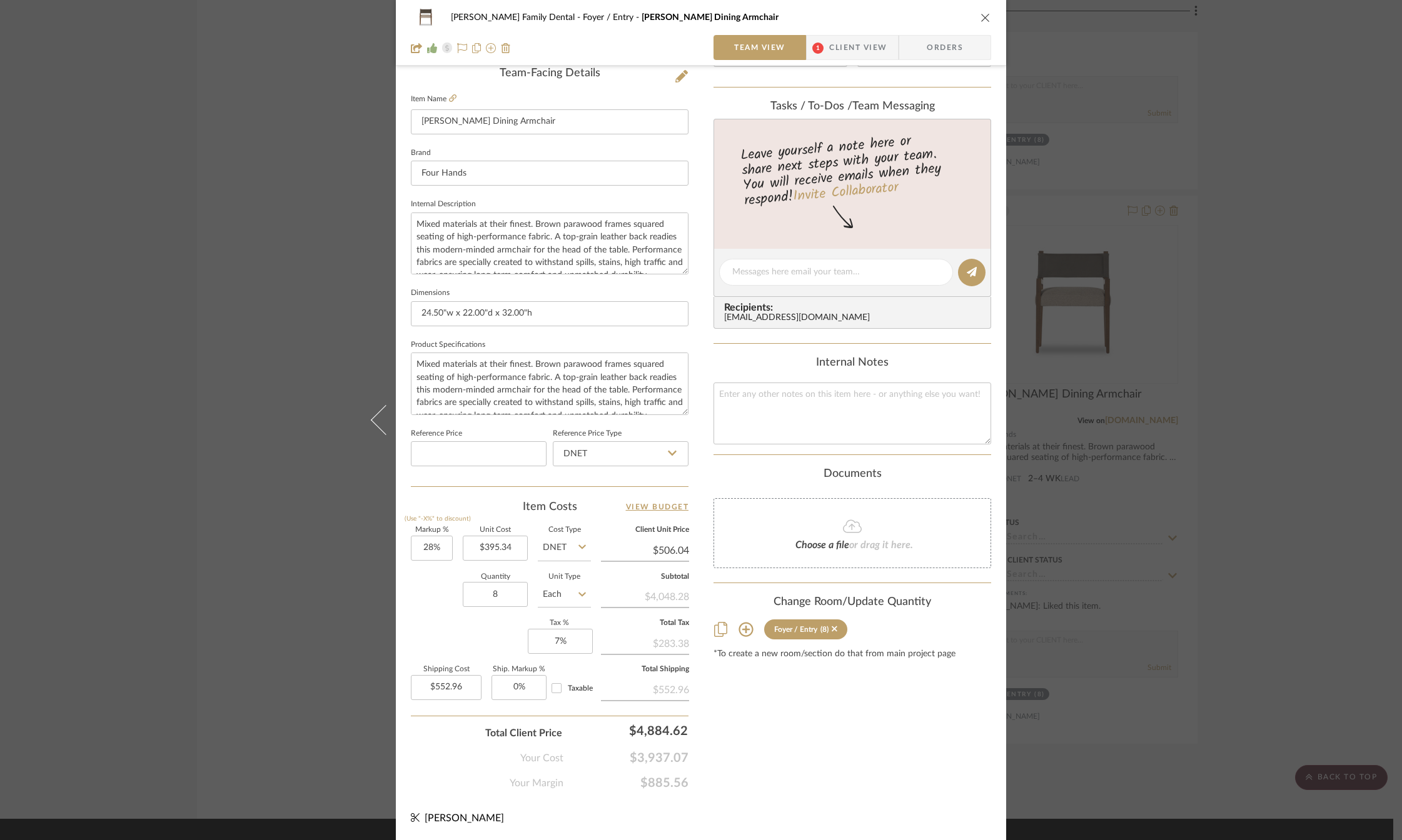
click at [714, 701] on div "Content here copies to Client View - confirm visibility there. Show in Client D…" at bounding box center [852, 277] width 277 height 1029
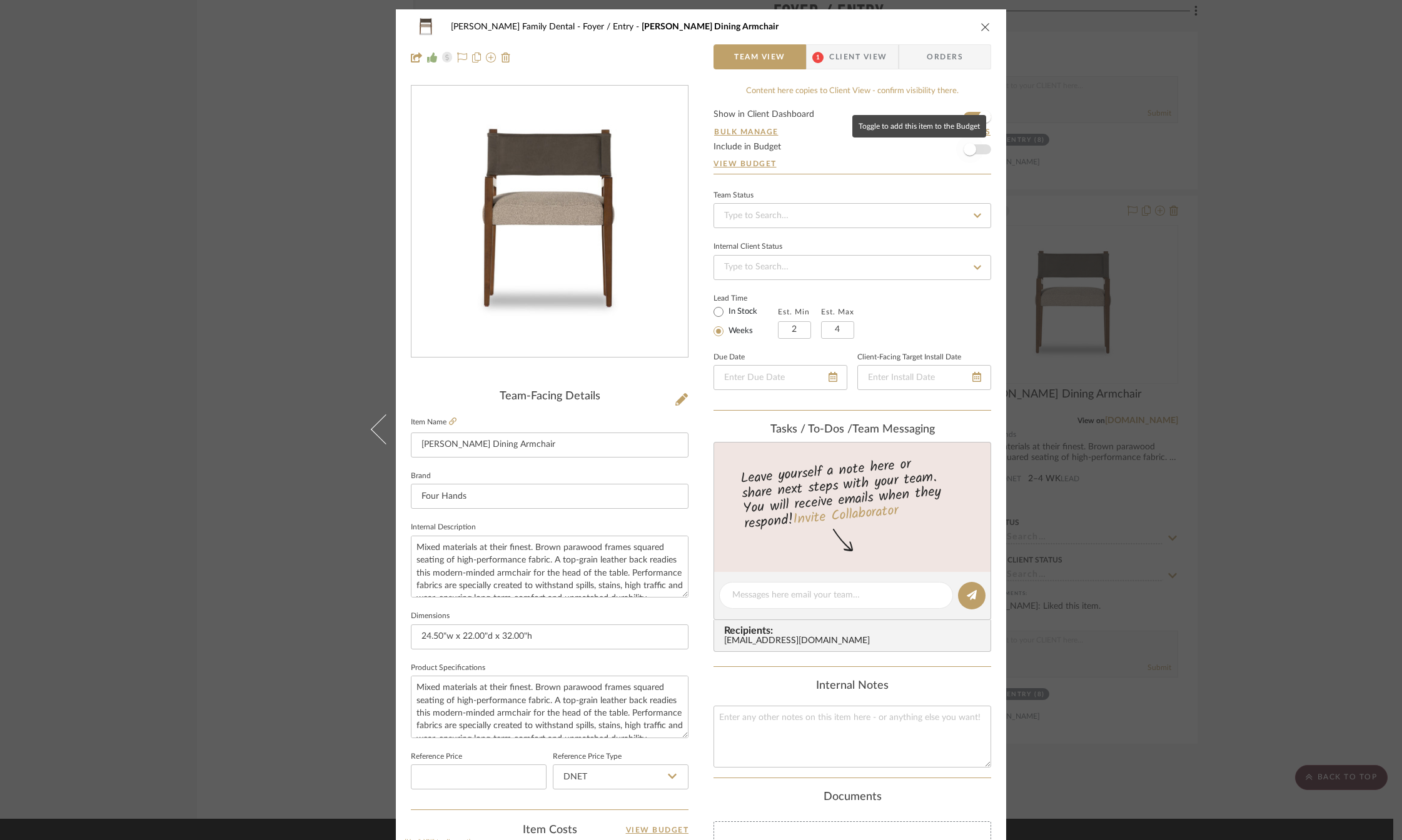
click at [965, 150] on span "button" at bounding box center [970, 149] width 12 height 12
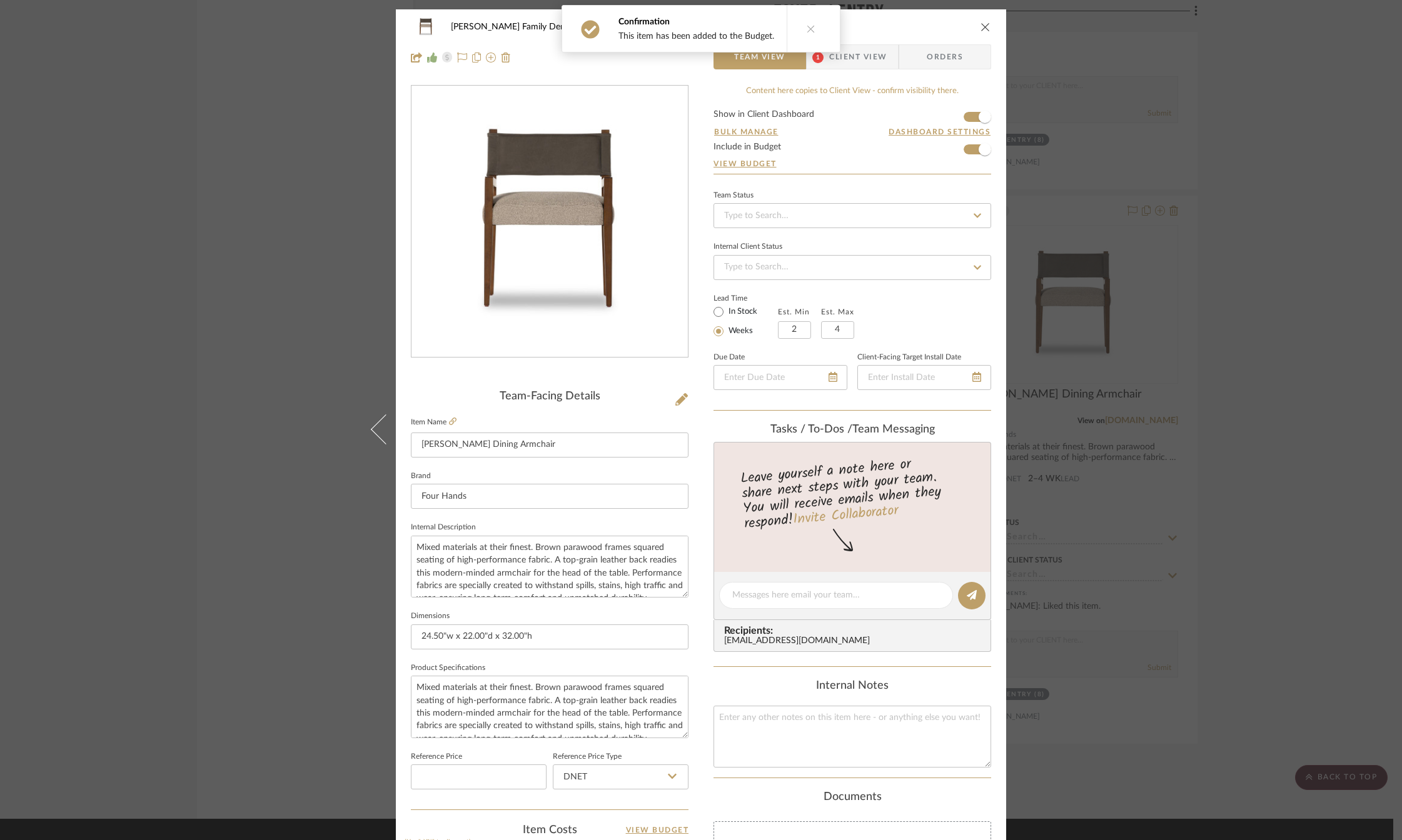
click at [981, 26] on icon "close" at bounding box center [986, 27] width 10 height 10
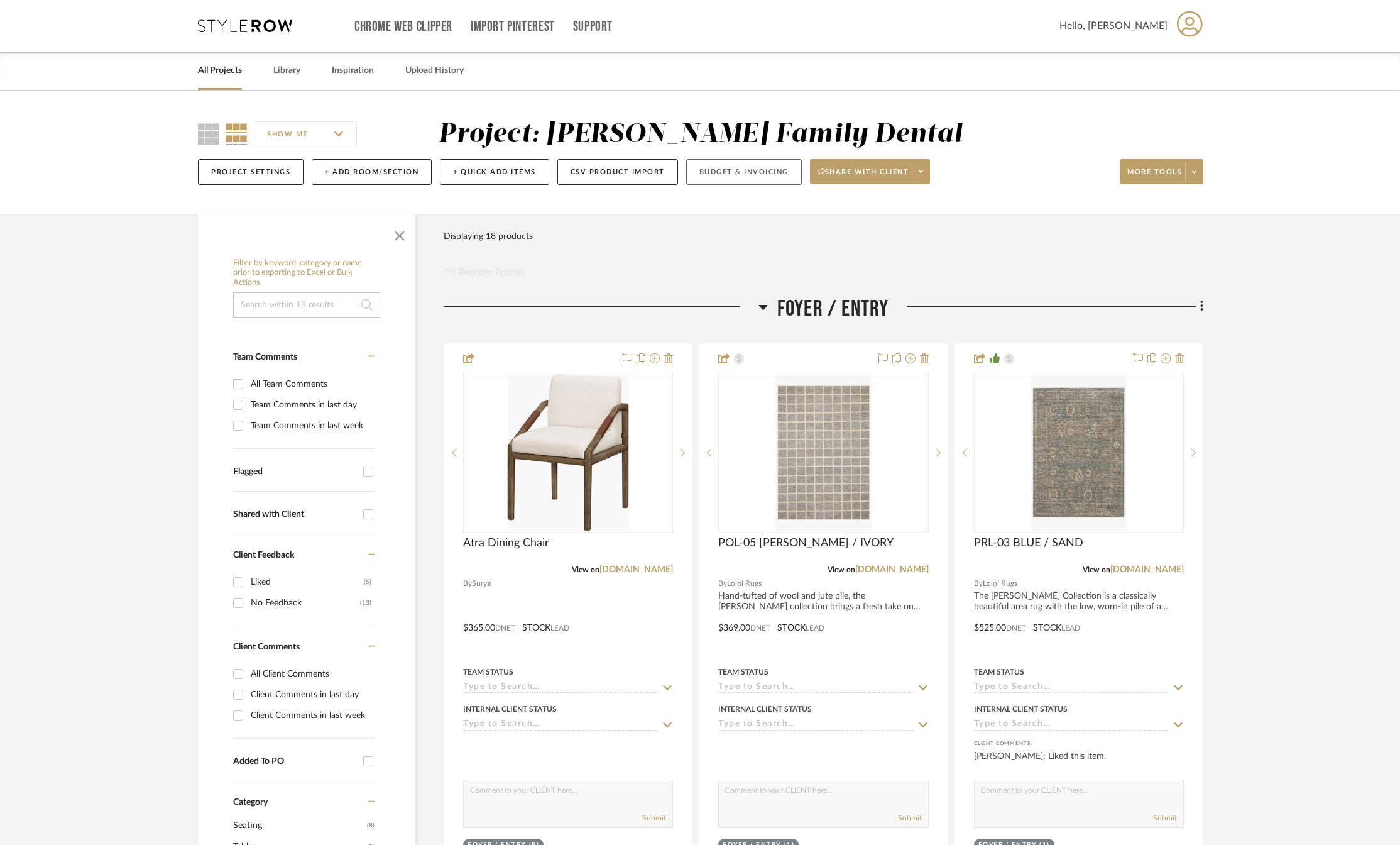
click at [739, 174] on button "Budget & Invoicing" at bounding box center [744, 172] width 115 height 26
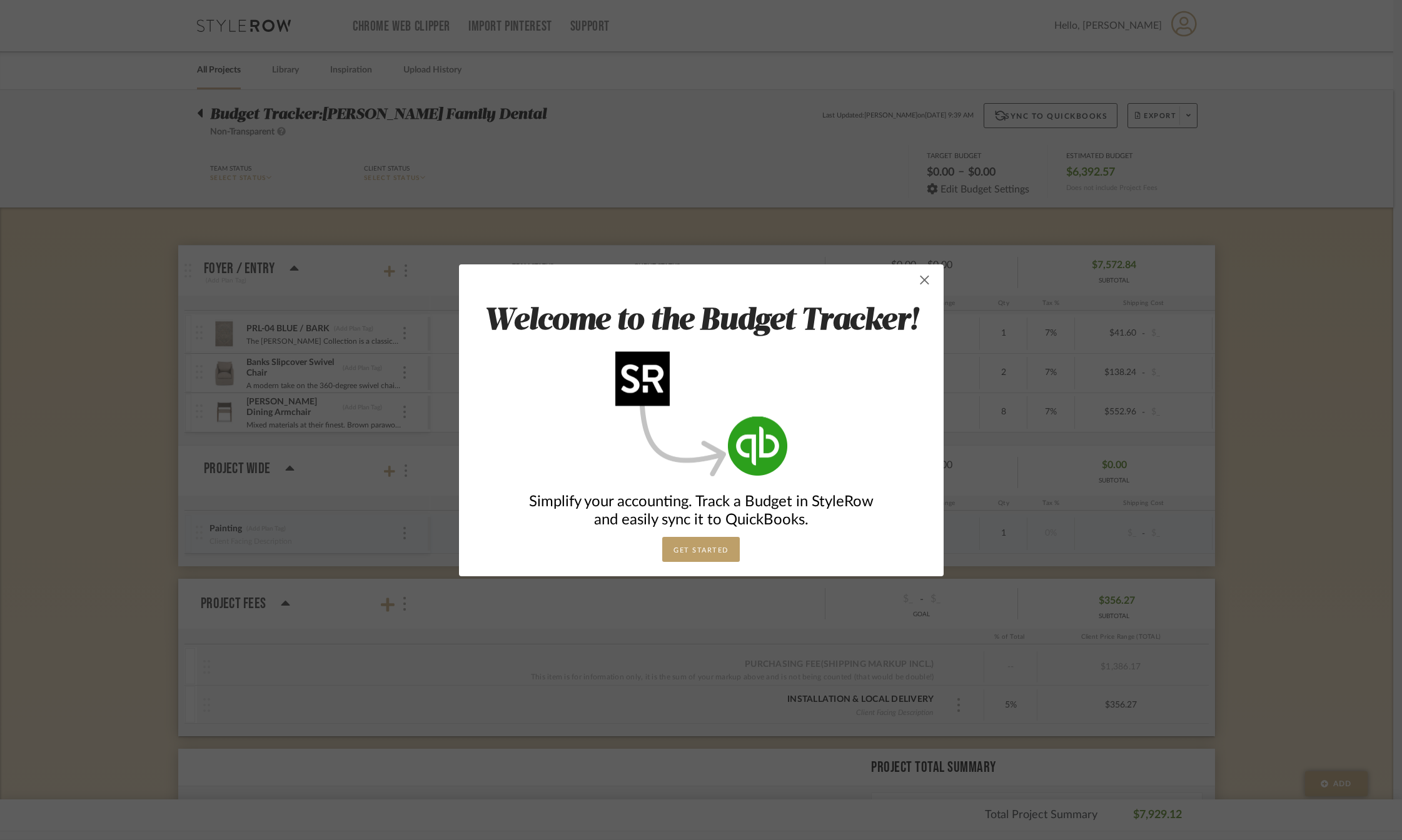
click at [922, 278] on span "button" at bounding box center [925, 280] width 25 height 25
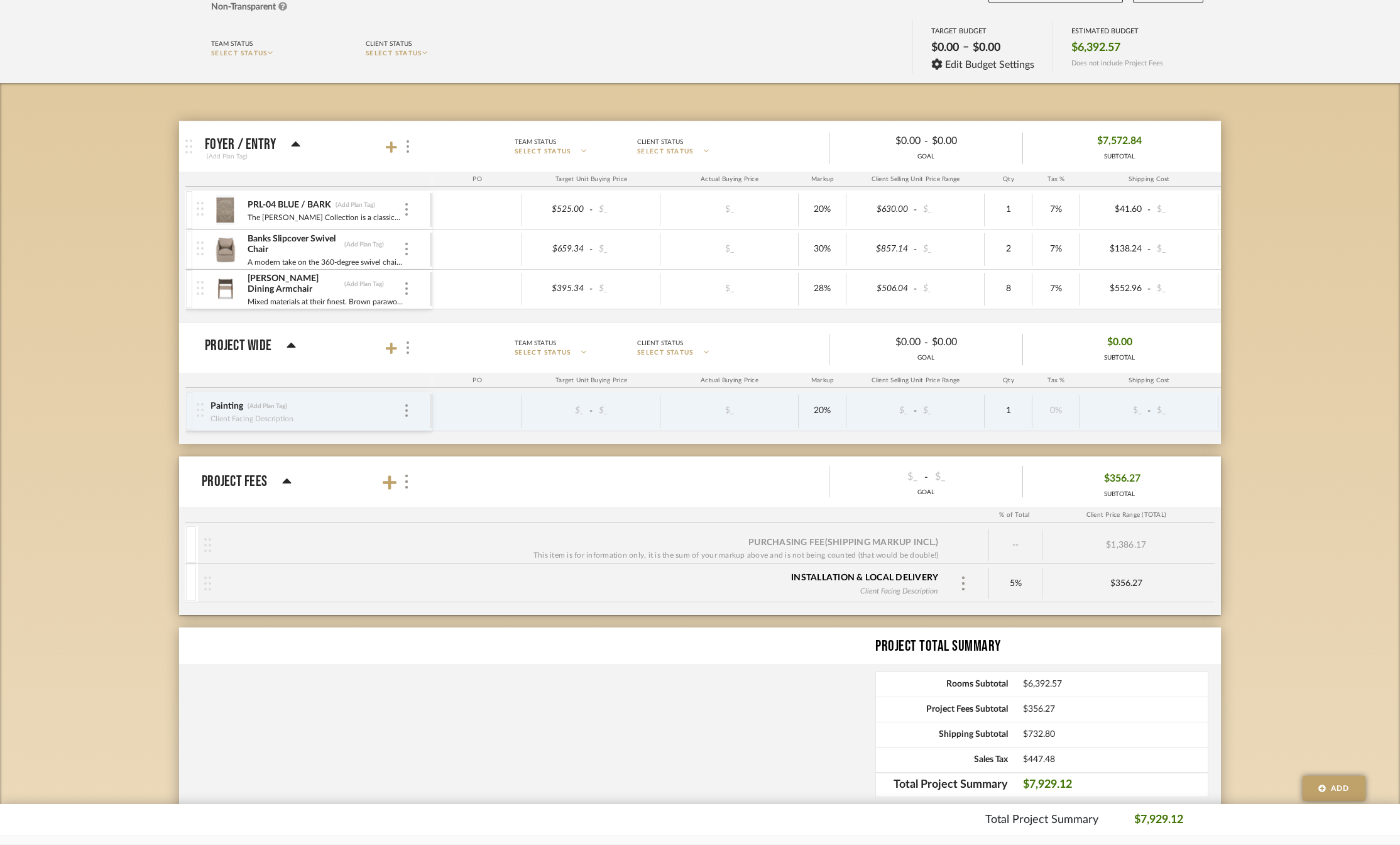
scroll to position [175, 0]
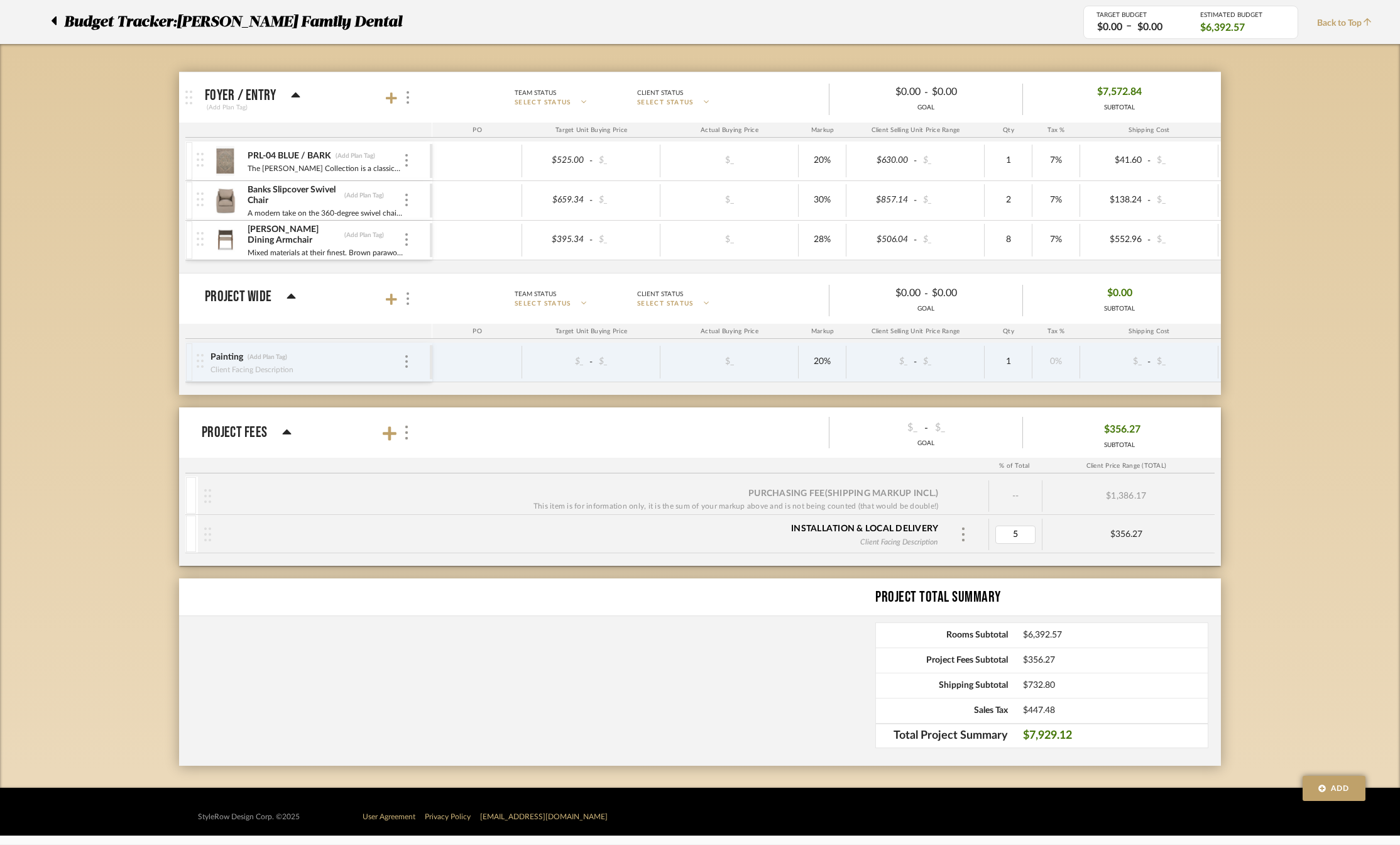
type input "4"
click at [1295, 529] on div "Budget Tracker: [PERSON_NAME] Family Dental Non-Transparent Last Updated: [PERS…" at bounding box center [700, 352] width 1400 height 872
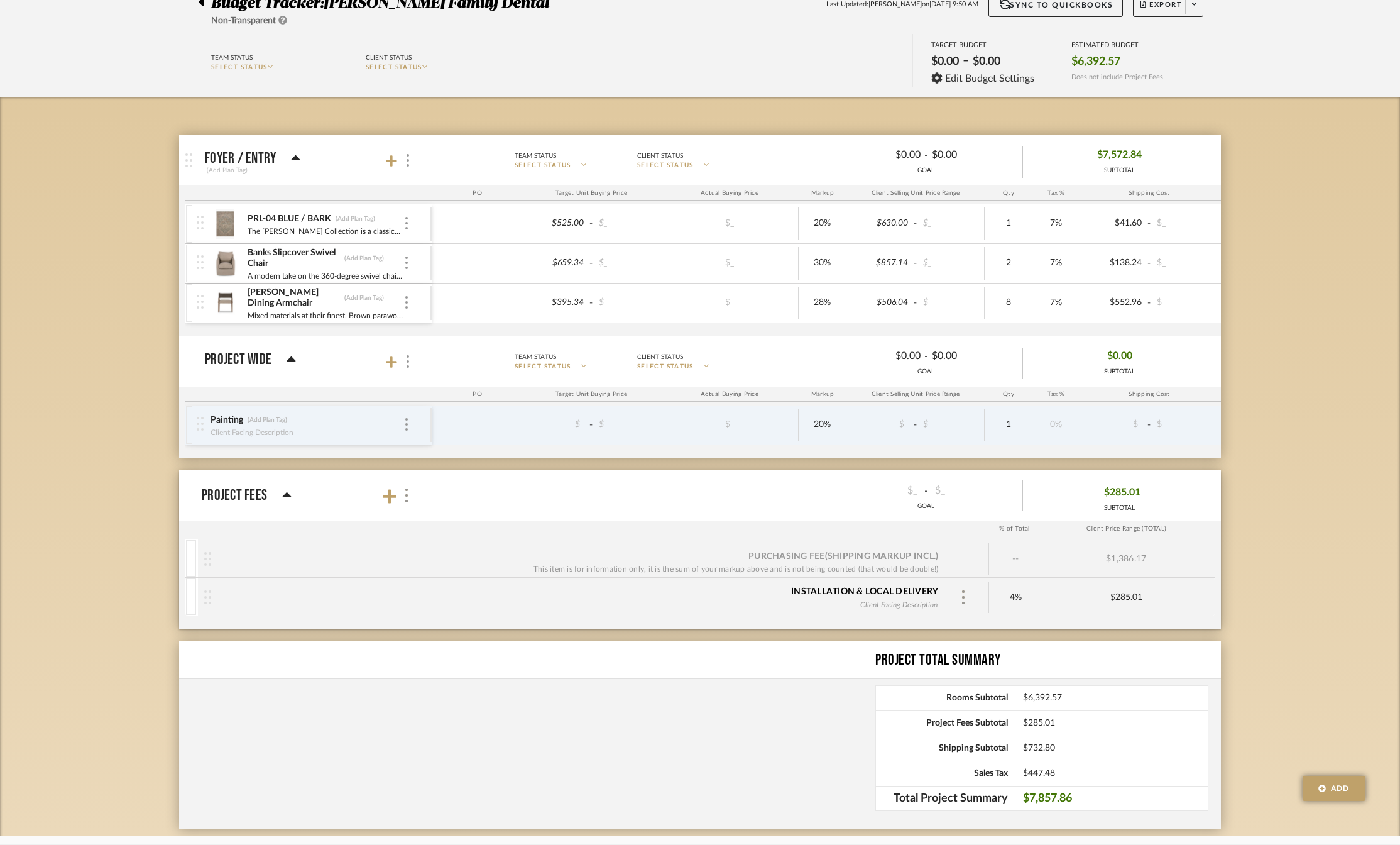
scroll to position [0, 0]
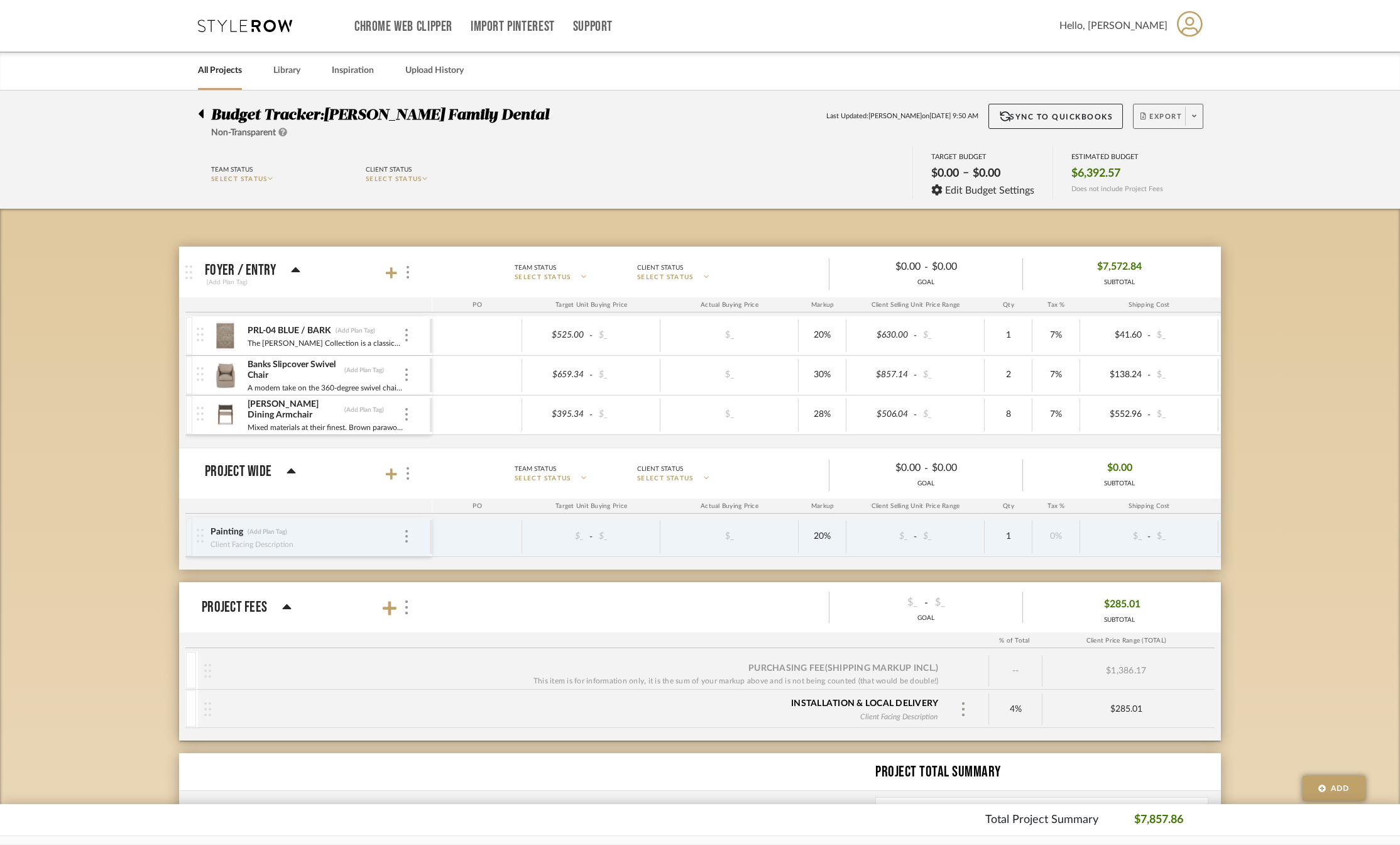
click at [1192, 115] on icon at bounding box center [1194, 116] width 4 height 7
click at [1329, 357] on div at bounding box center [700, 422] width 1400 height 845
click at [1192, 108] on span at bounding box center [1194, 116] width 17 height 19
click at [1175, 150] on span "Export PDF" at bounding box center [1191, 152] width 95 height 10
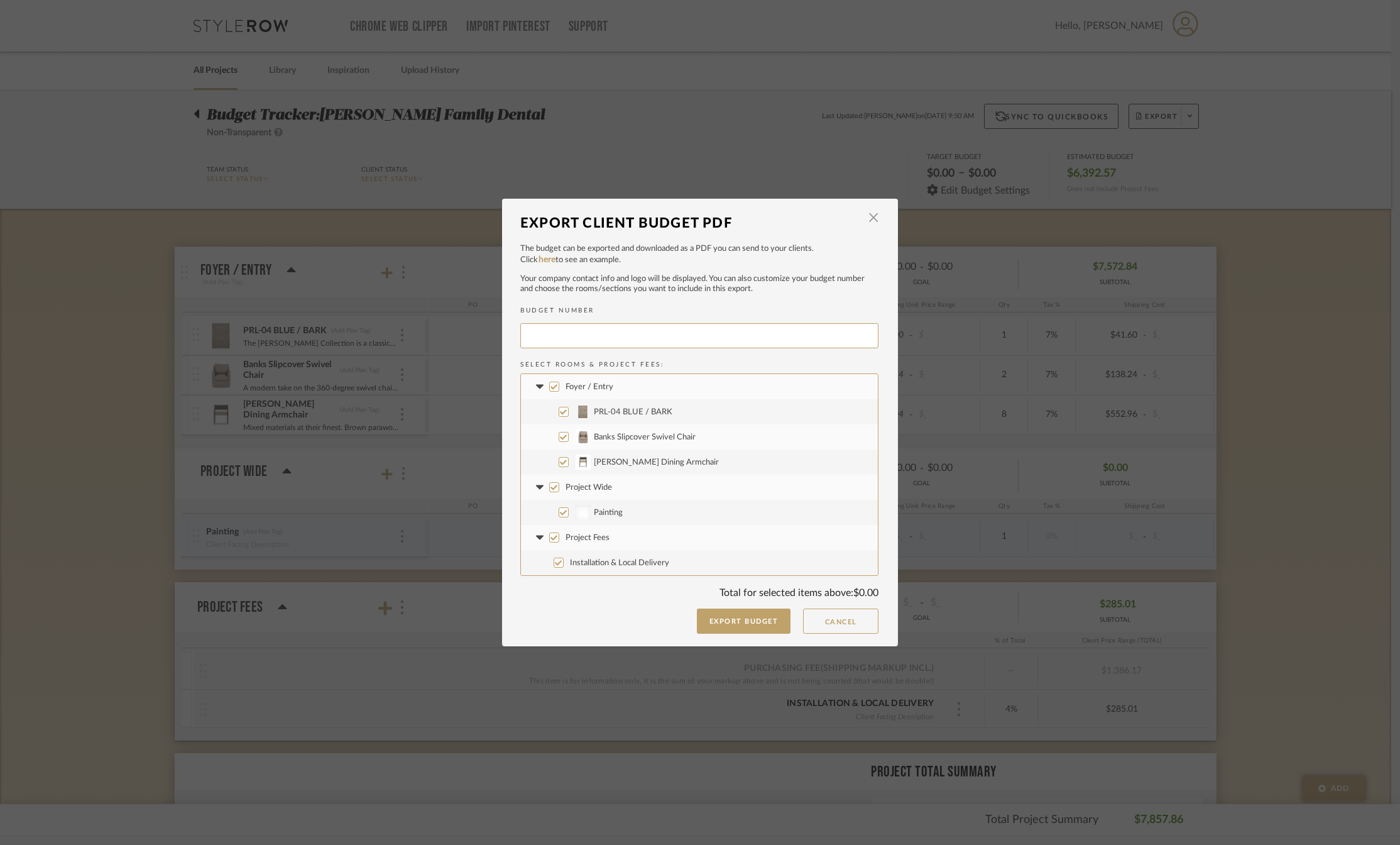
type input "JONESF-001"
click at [554, 487] on input "Project Wide" at bounding box center [558, 487] width 10 height 10
checkbox input "false"
click at [742, 618] on button "Export Budget" at bounding box center [749, 621] width 95 height 25
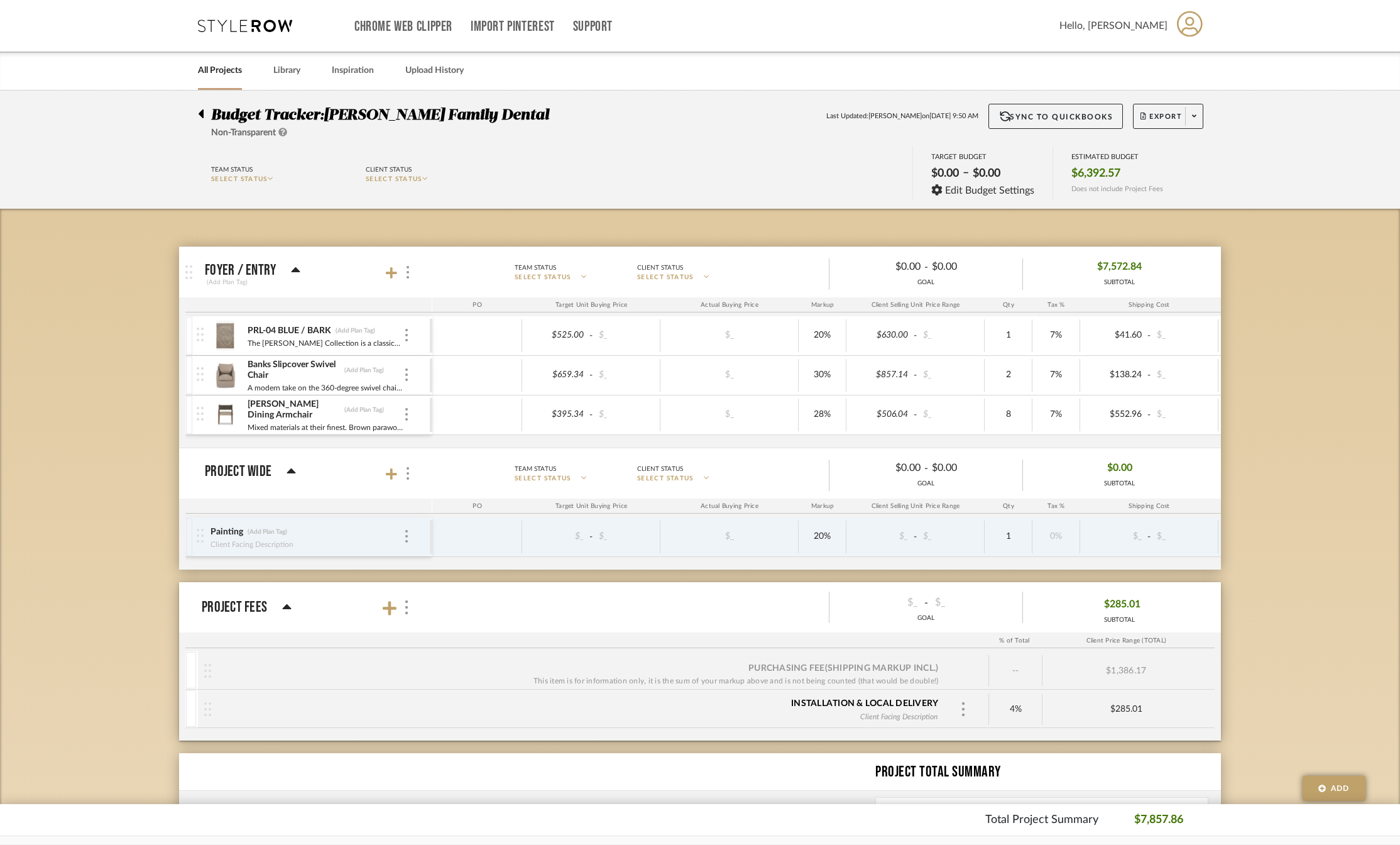
click at [223, 22] on icon at bounding box center [245, 26] width 95 height 13
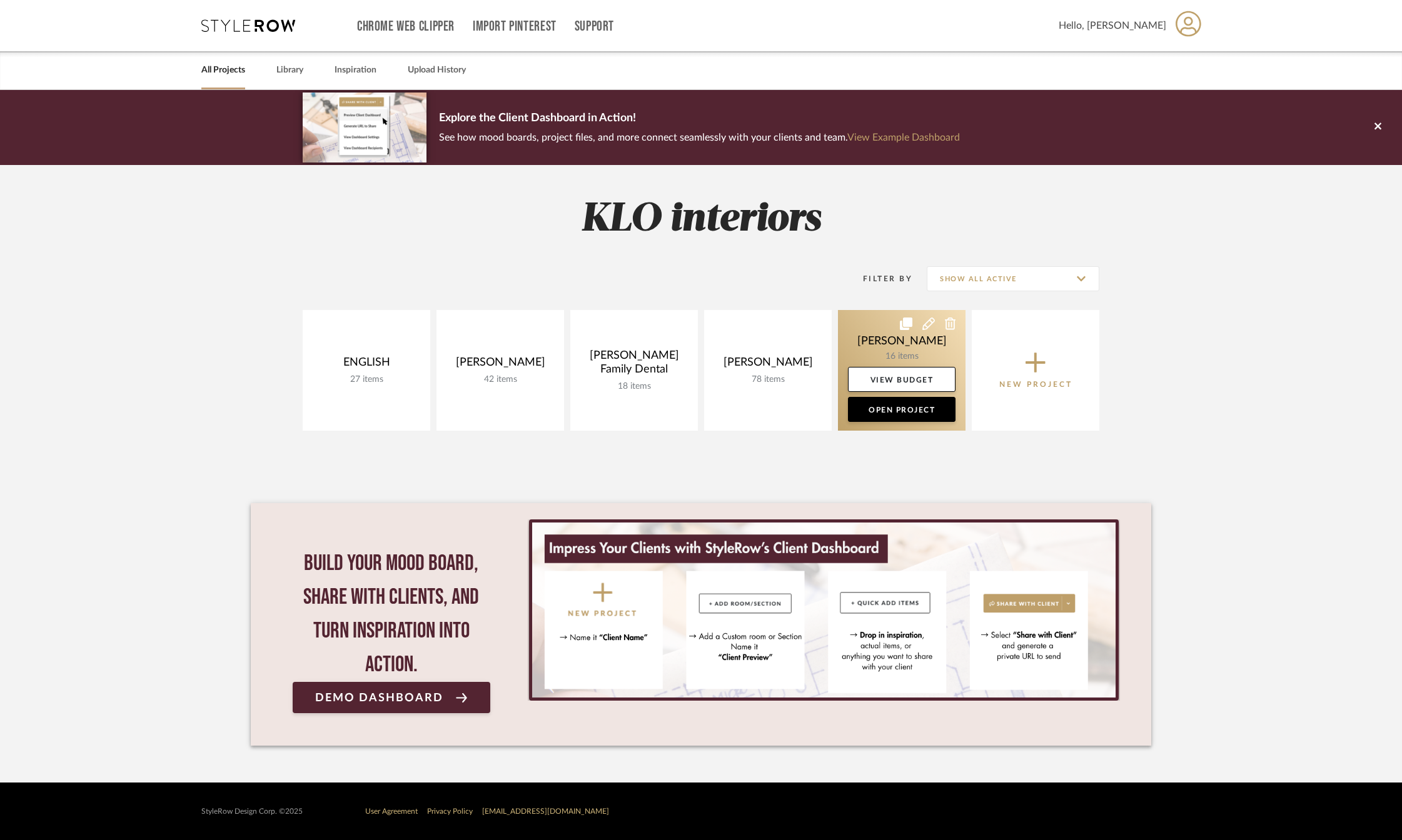
click at [888, 342] on link at bounding box center [901, 370] width 127 height 120
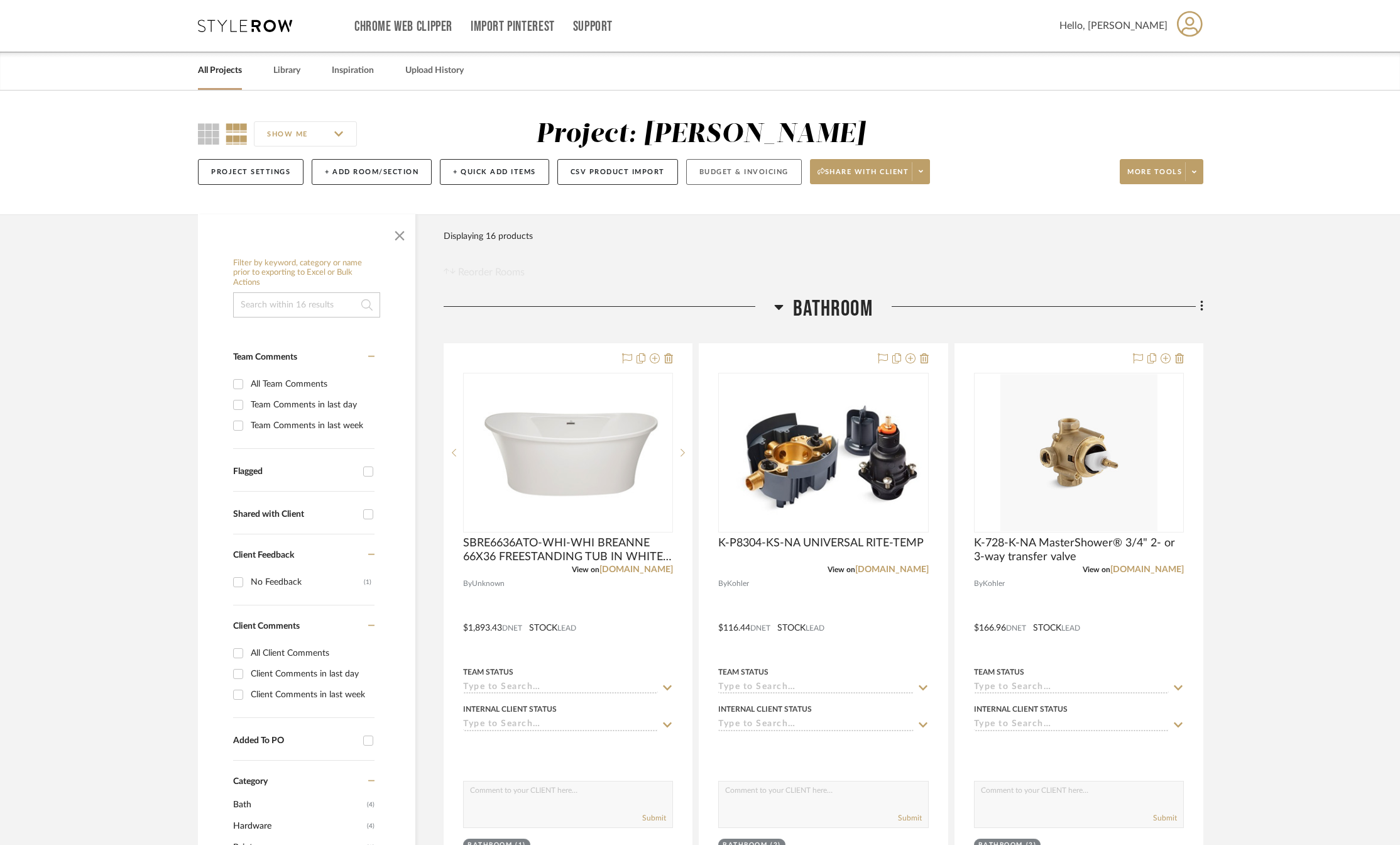
click at [756, 174] on button "Budget & Invoicing" at bounding box center [744, 172] width 115 height 26
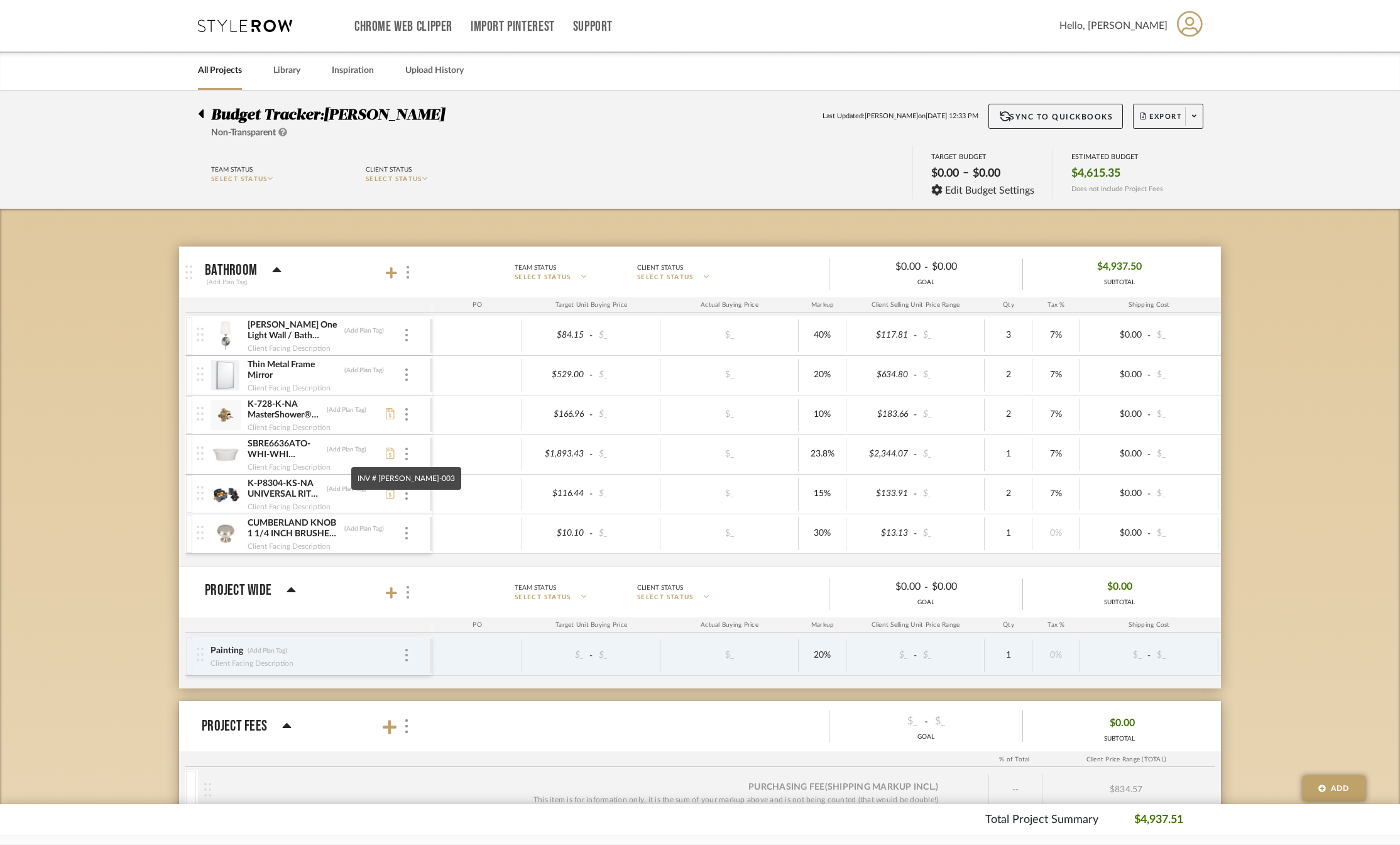
click at [389, 451] on icon at bounding box center [390, 453] width 9 height 11
